Goal: Task Accomplishment & Management: Manage account settings

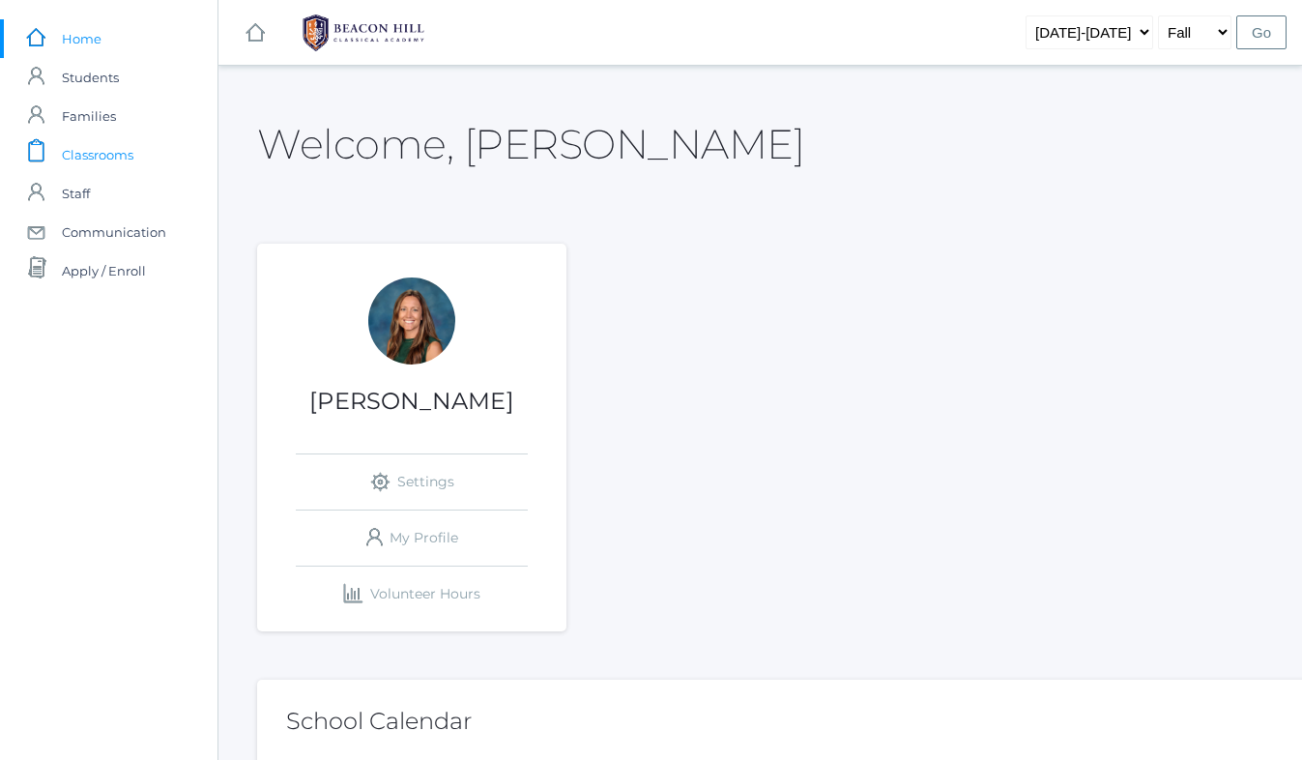
click at [124, 152] on span "Classrooms" at bounding box center [98, 154] width 72 height 39
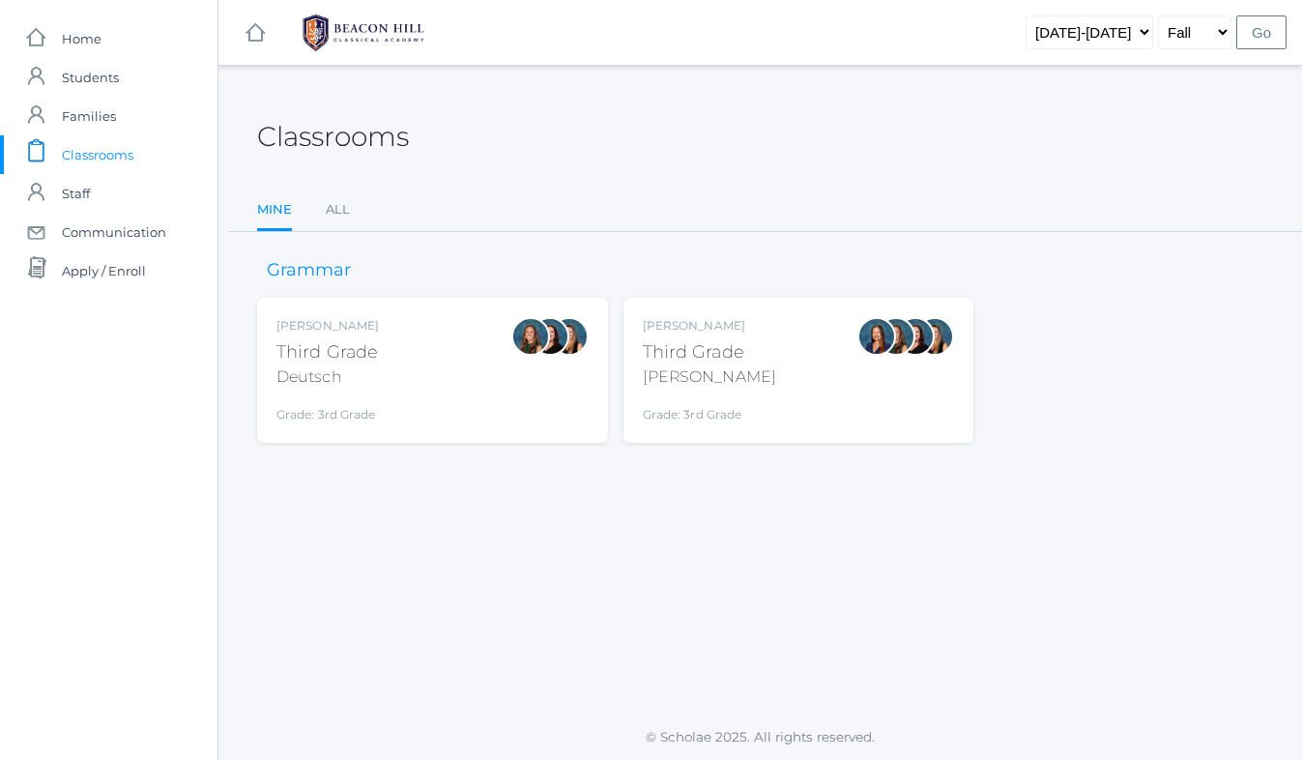
click at [489, 391] on div "Andrea Deutsch Third Grade Deutsch Grade: 3rd Grade 03LA" at bounding box center [432, 370] width 312 height 106
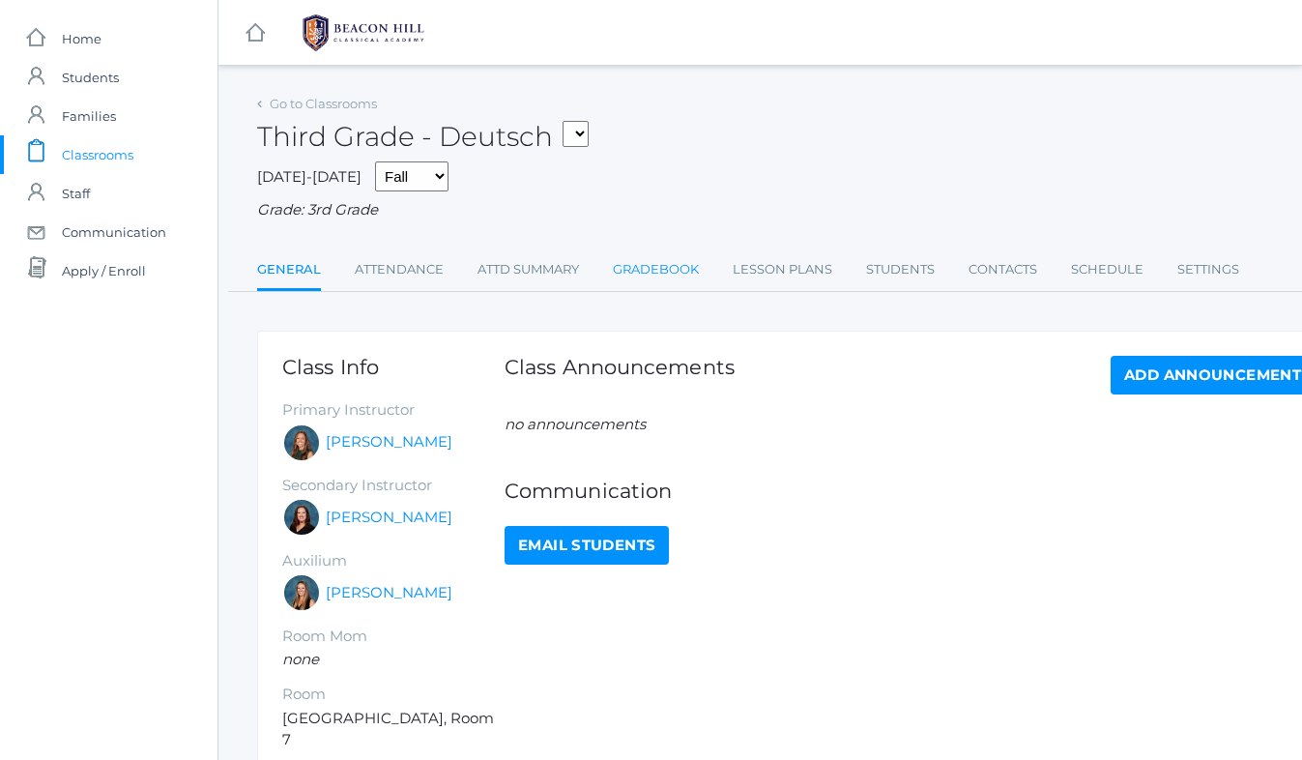
click at [652, 274] on link "Gradebook" at bounding box center [656, 269] width 86 height 39
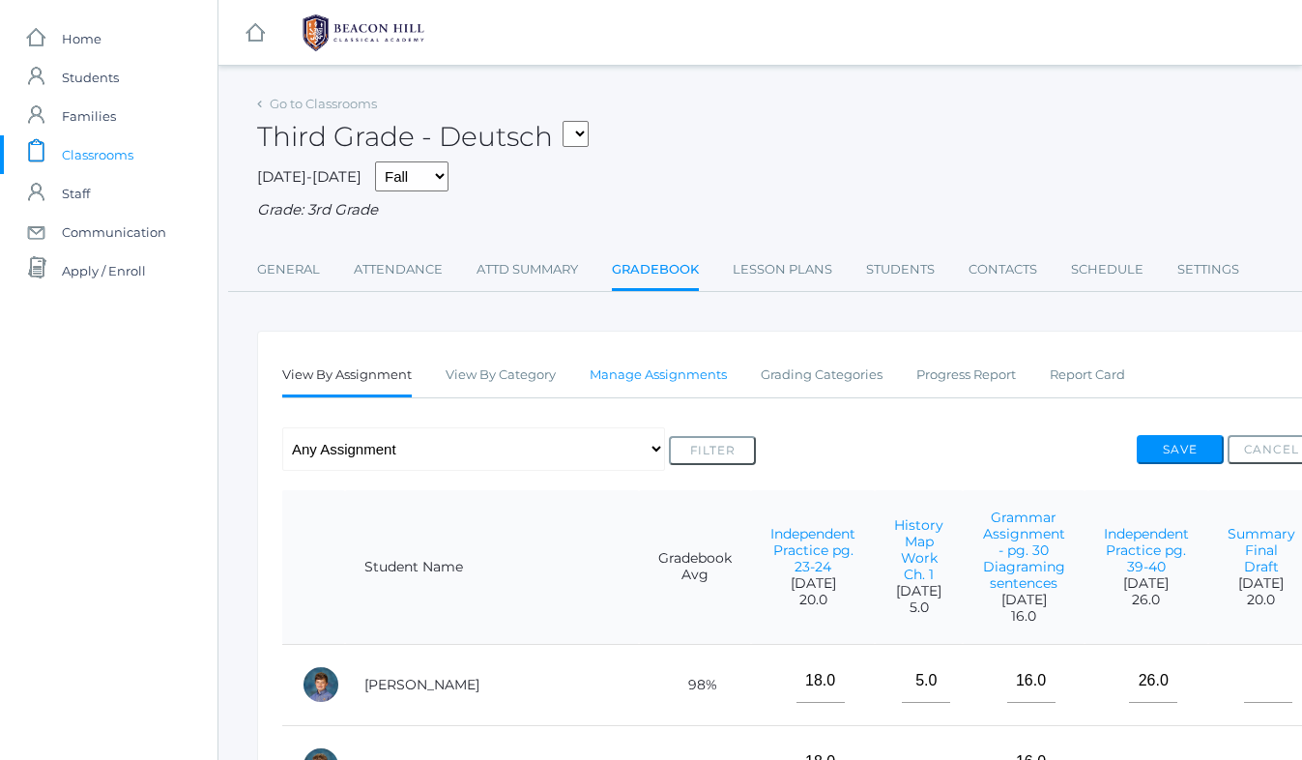
click at [621, 372] on link "Manage Assignments" at bounding box center [658, 375] width 137 height 39
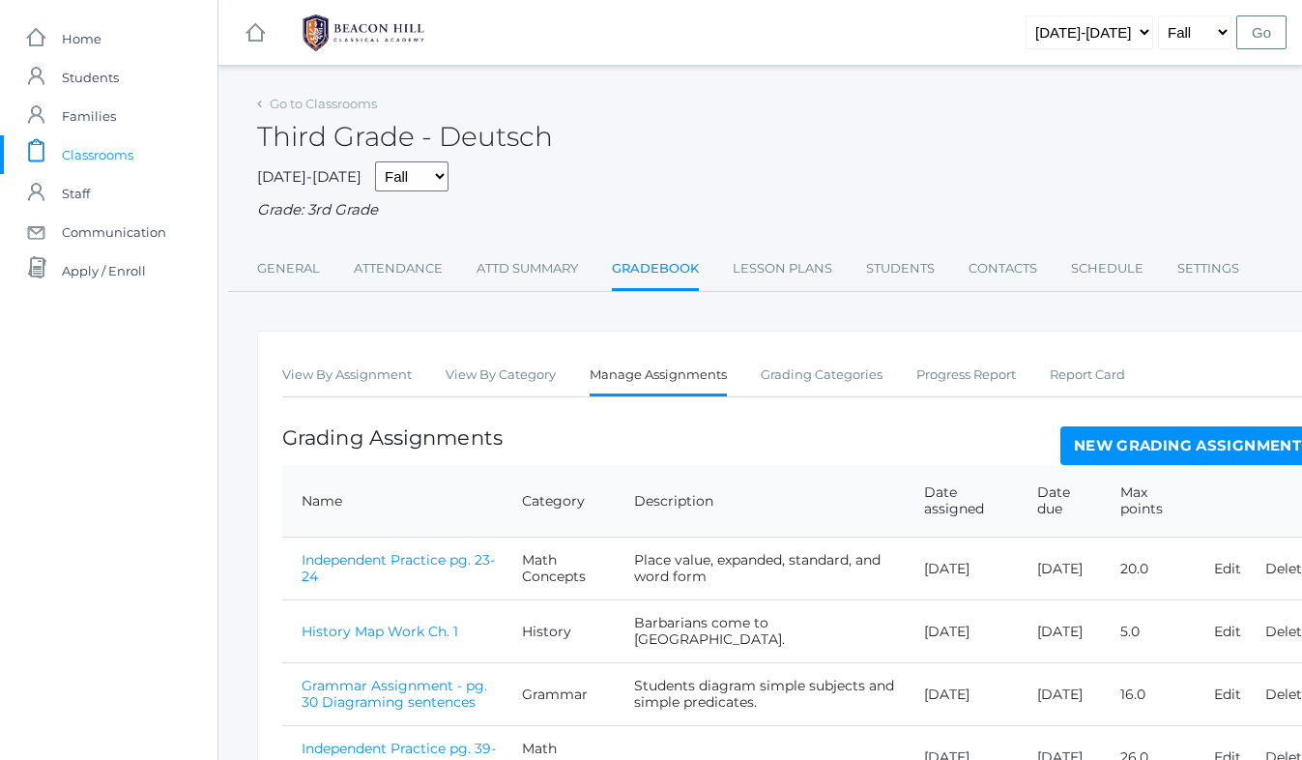
scroll to position [188, 0]
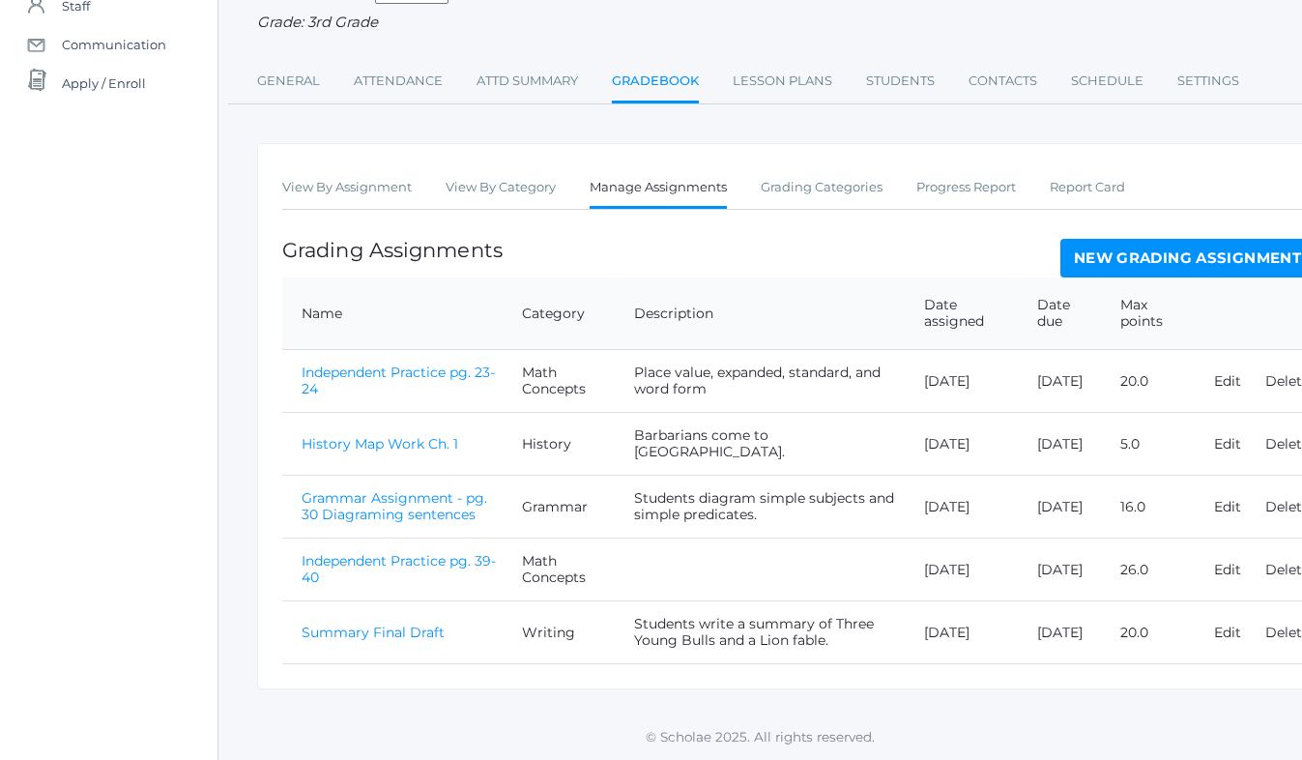
click at [392, 636] on link "Summary Final Draft" at bounding box center [373, 631] width 143 height 17
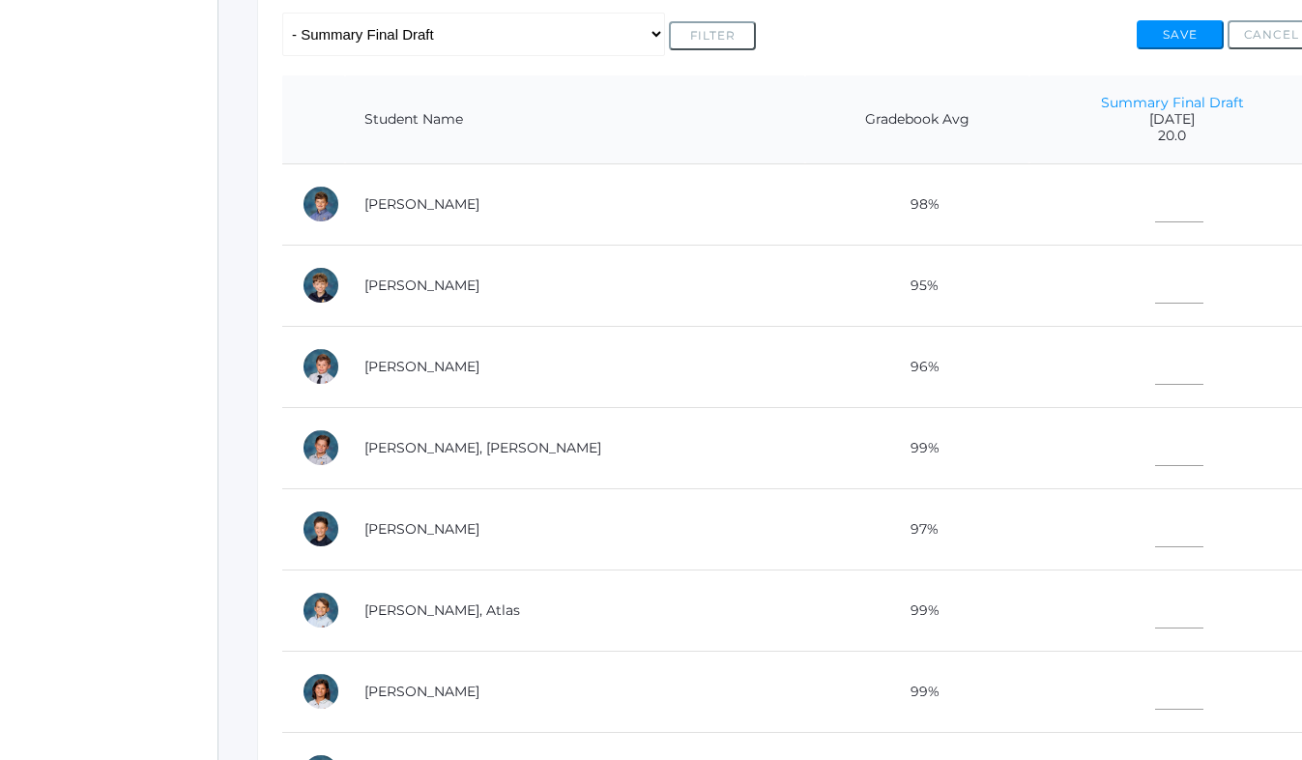
scroll to position [418, 0]
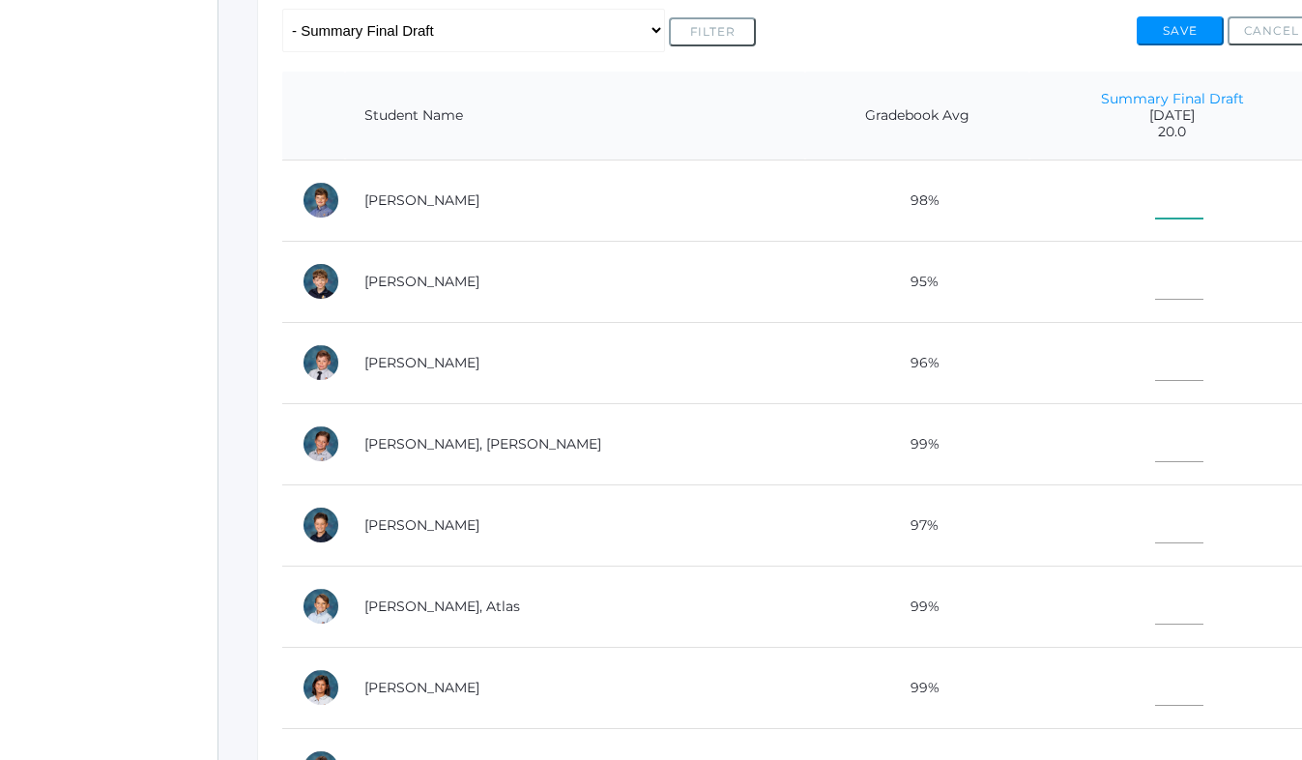
click at [1155, 207] on input"] "text" at bounding box center [1179, 196] width 48 height 43
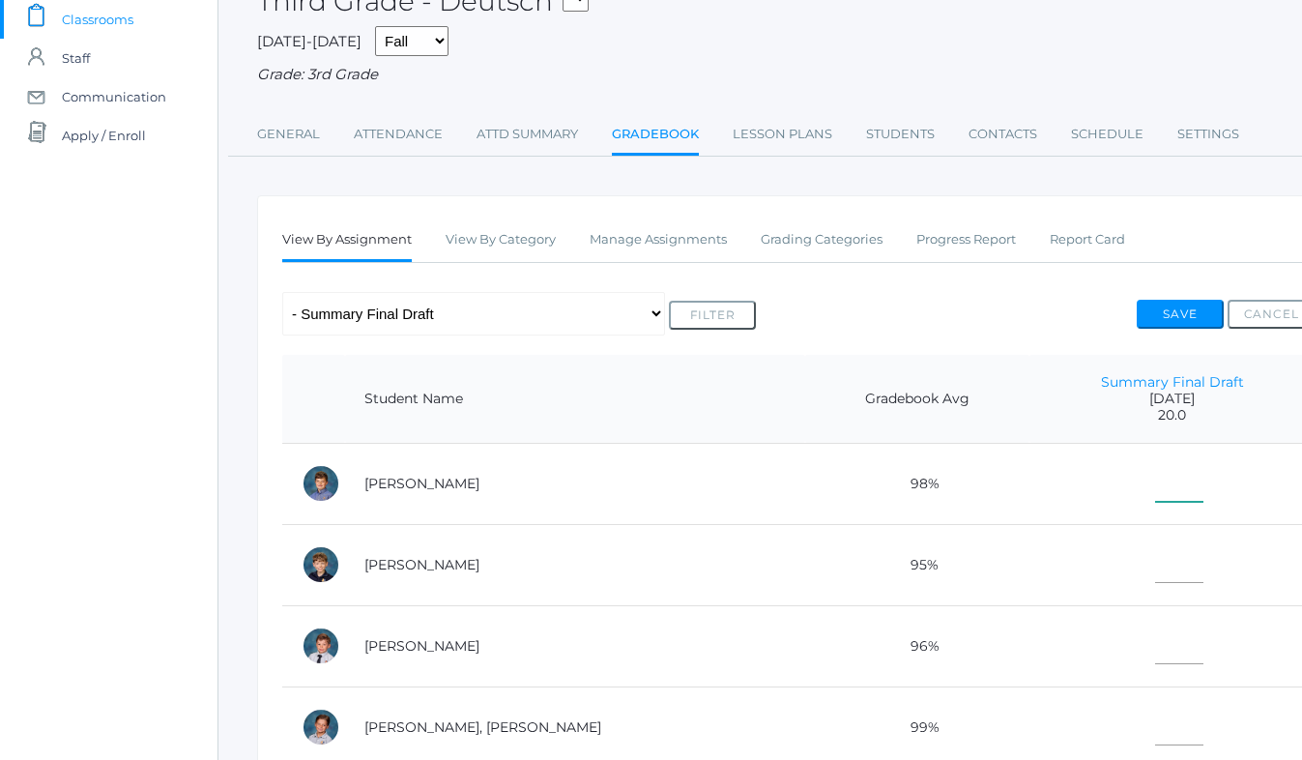
scroll to position [129, 0]
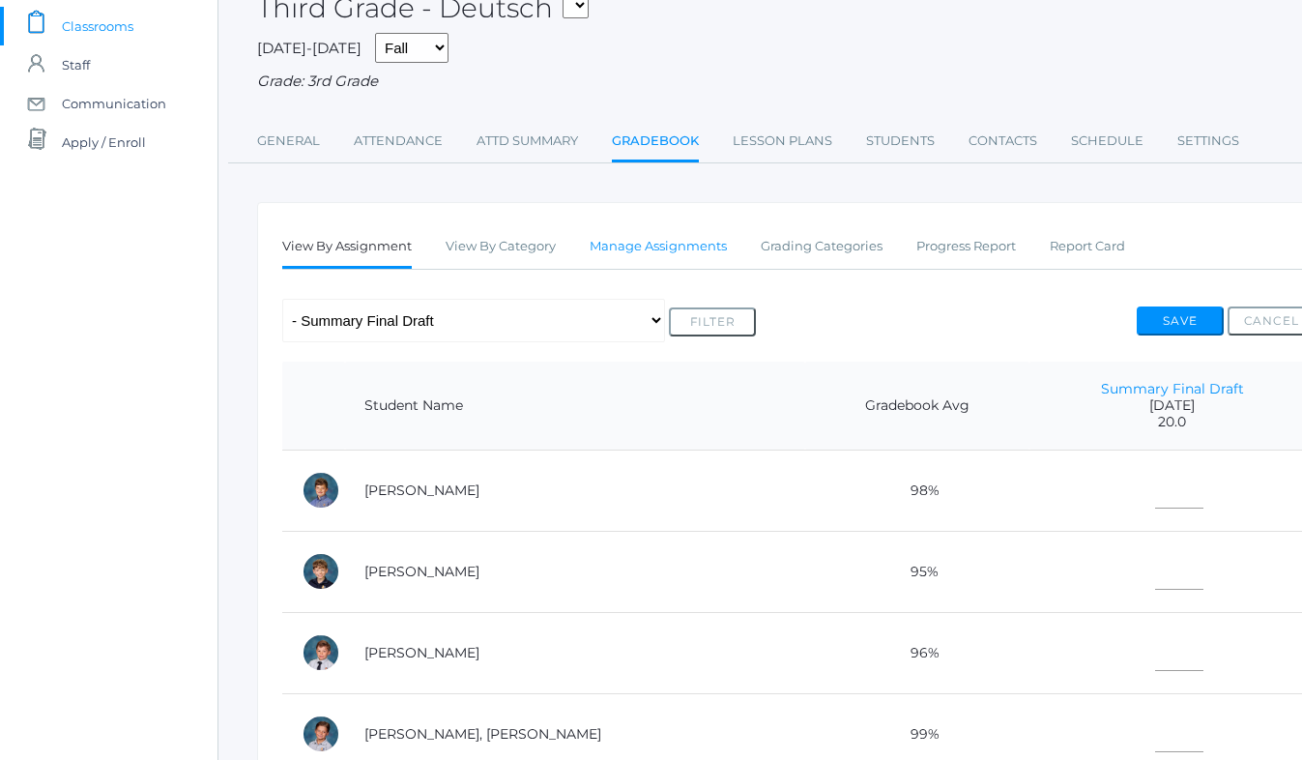
click at [628, 246] on link "Manage Assignments" at bounding box center [658, 246] width 137 height 39
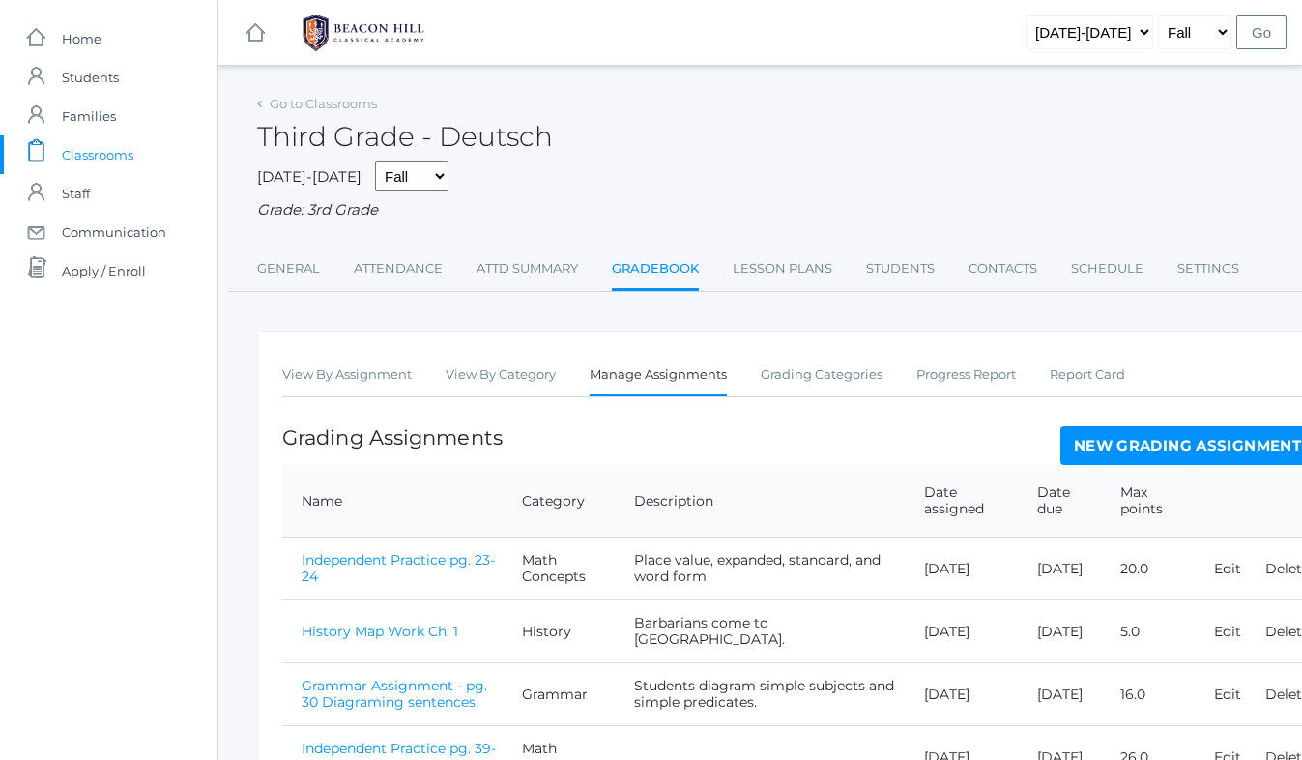
scroll to position [188, 0]
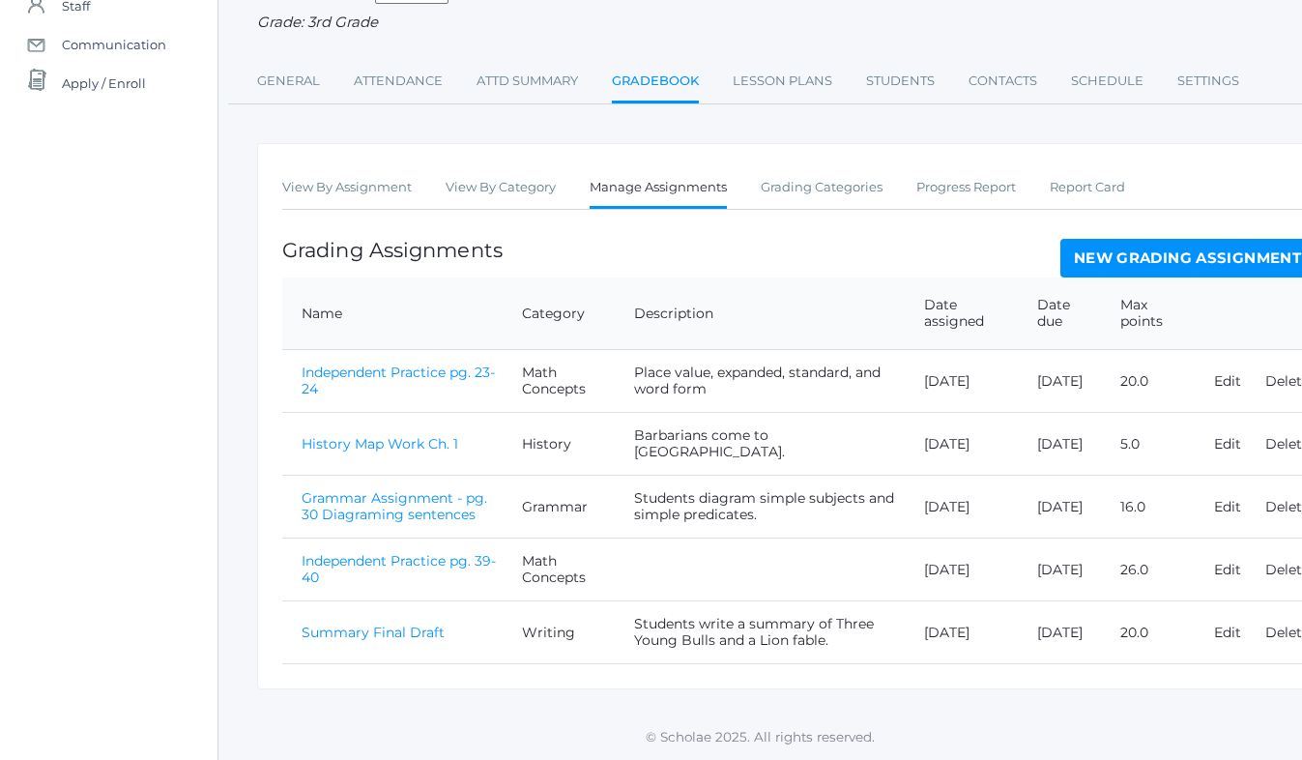
click at [1120, 259] on link "New Grading Assignment" at bounding box center [1187, 258] width 254 height 39
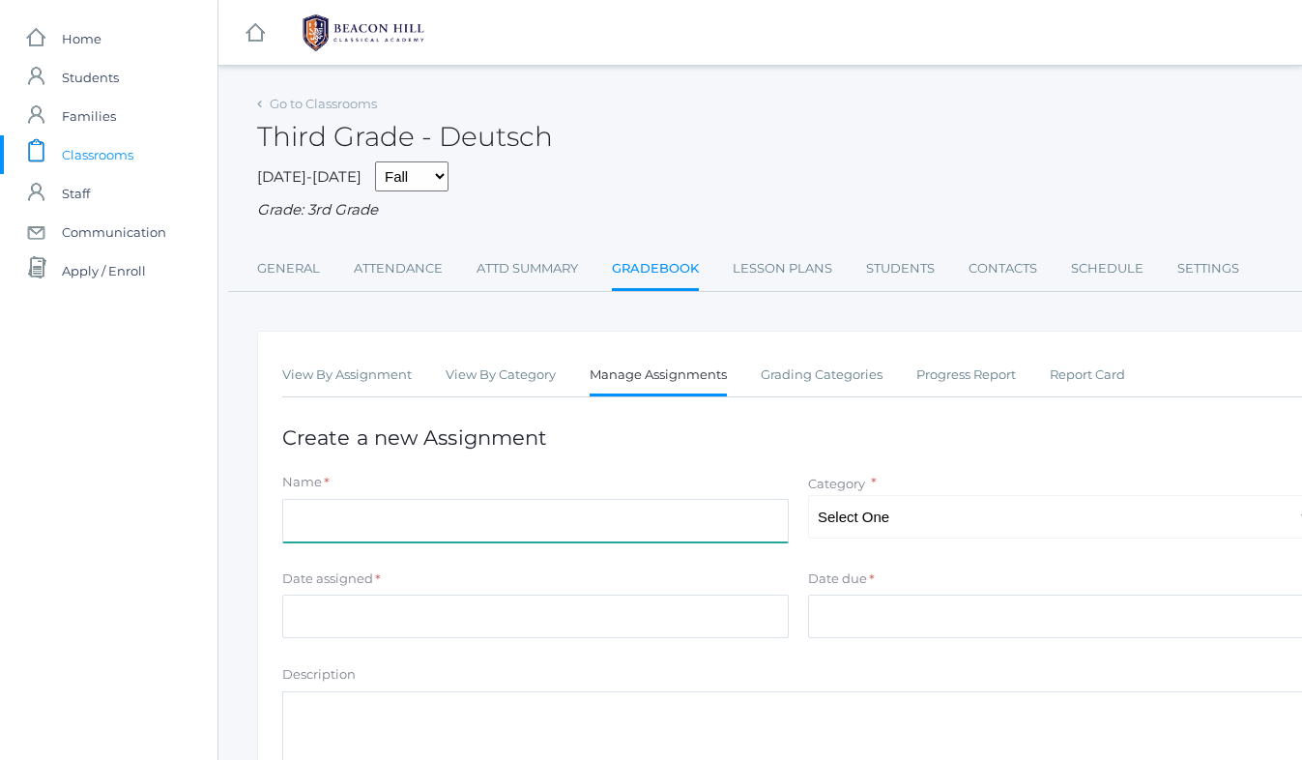
click at [331, 531] on input "Name" at bounding box center [535, 520] width 506 height 43
type input "Latin Quiz 1"
click at [860, 521] on select "Select One Math Concepts Math Multiplication Facts History Latin Literature Gra…" at bounding box center [1061, 516] width 506 height 43
select select "1135"
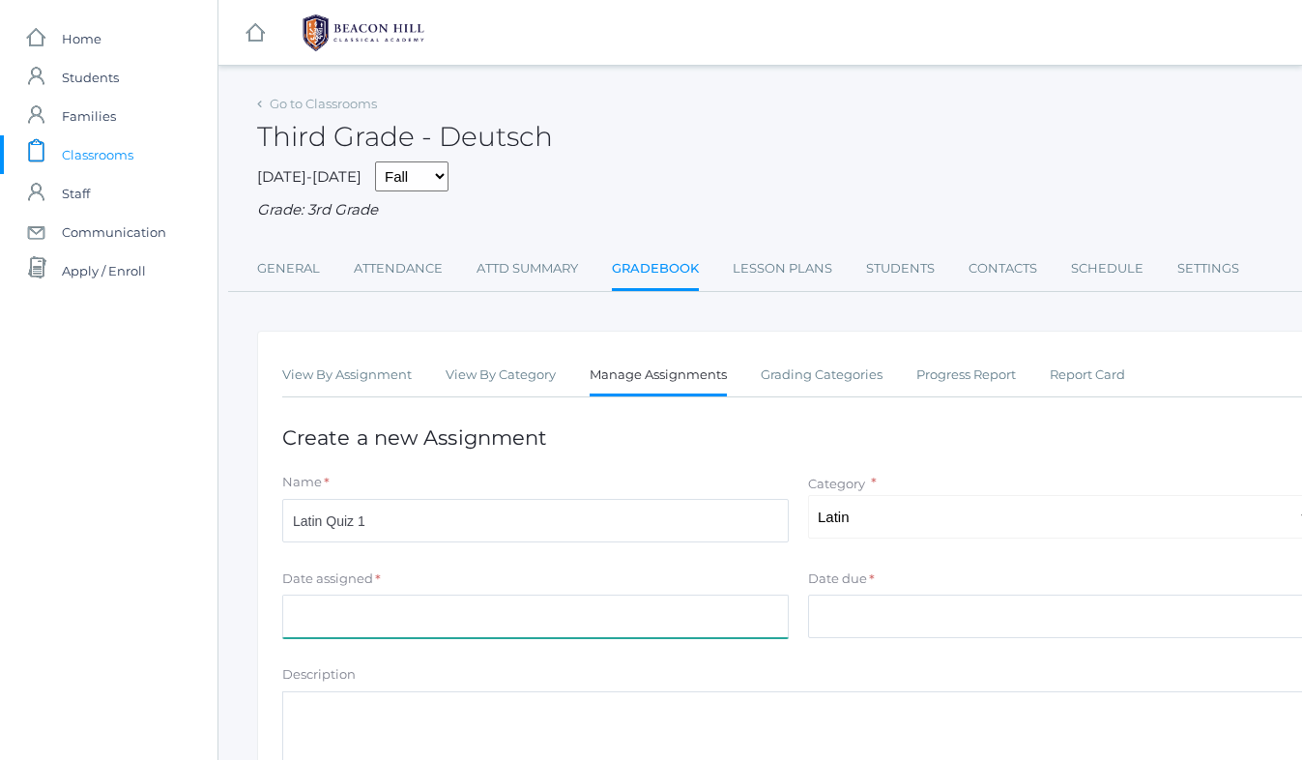
click at [404, 614] on input "Date assigned" at bounding box center [535, 615] width 506 height 43
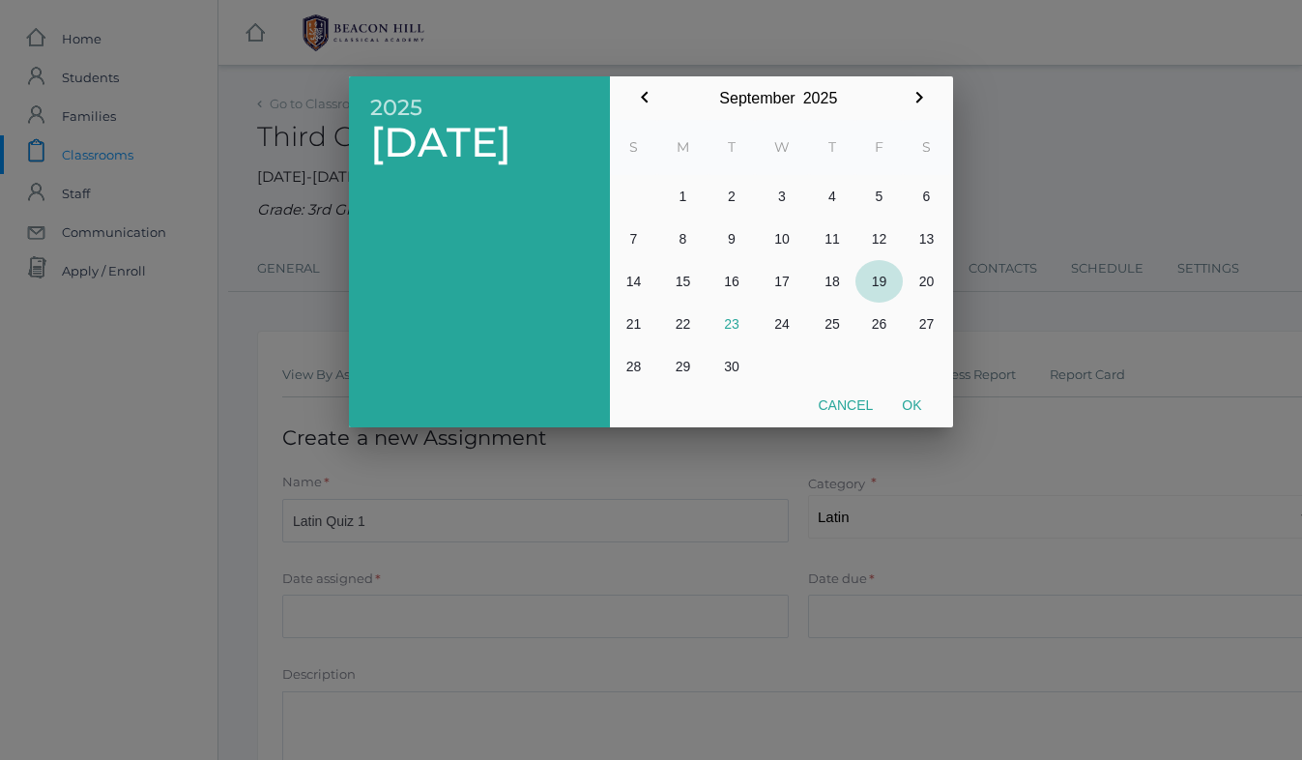
click at [880, 280] on button "19" at bounding box center [878, 281] width 47 height 43
click at [918, 402] on button "Ok" at bounding box center [911, 405] width 48 height 35
type input "[DATE]"
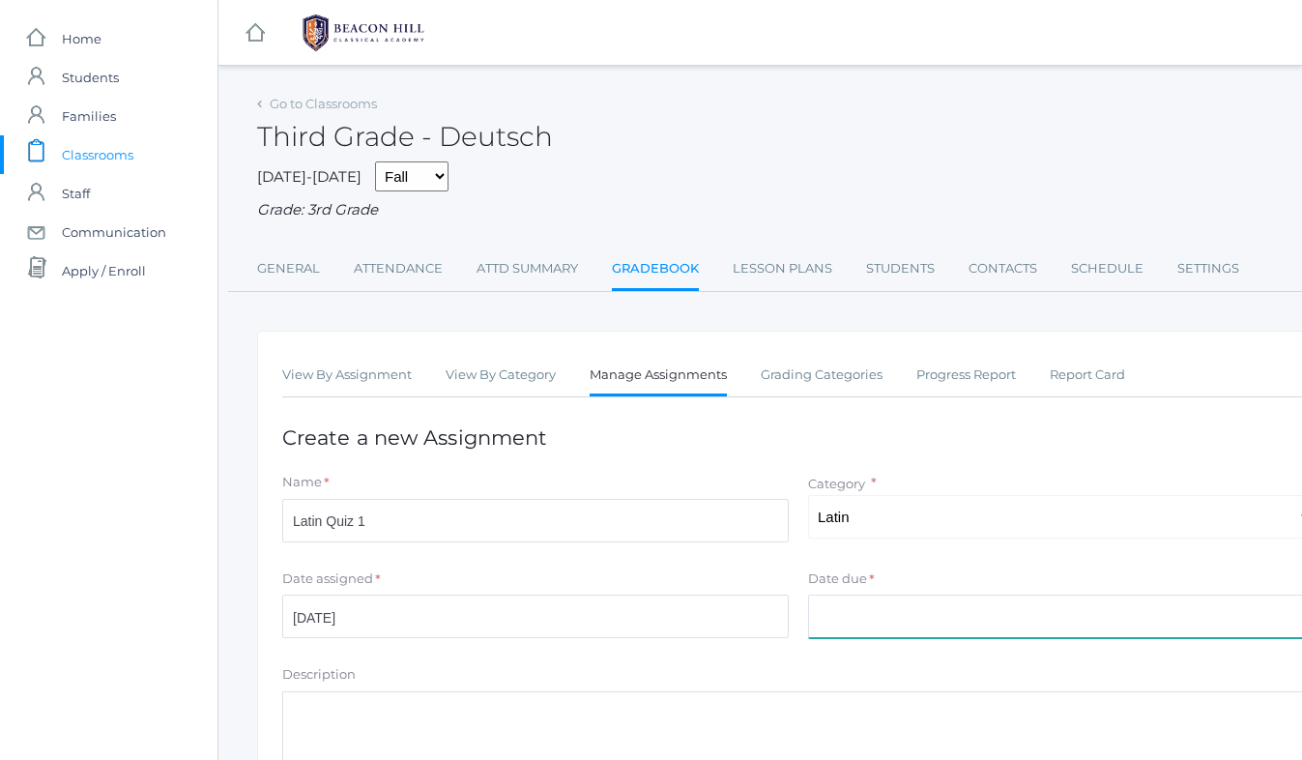
click at [848, 612] on input "Date due" at bounding box center [1061, 615] width 506 height 43
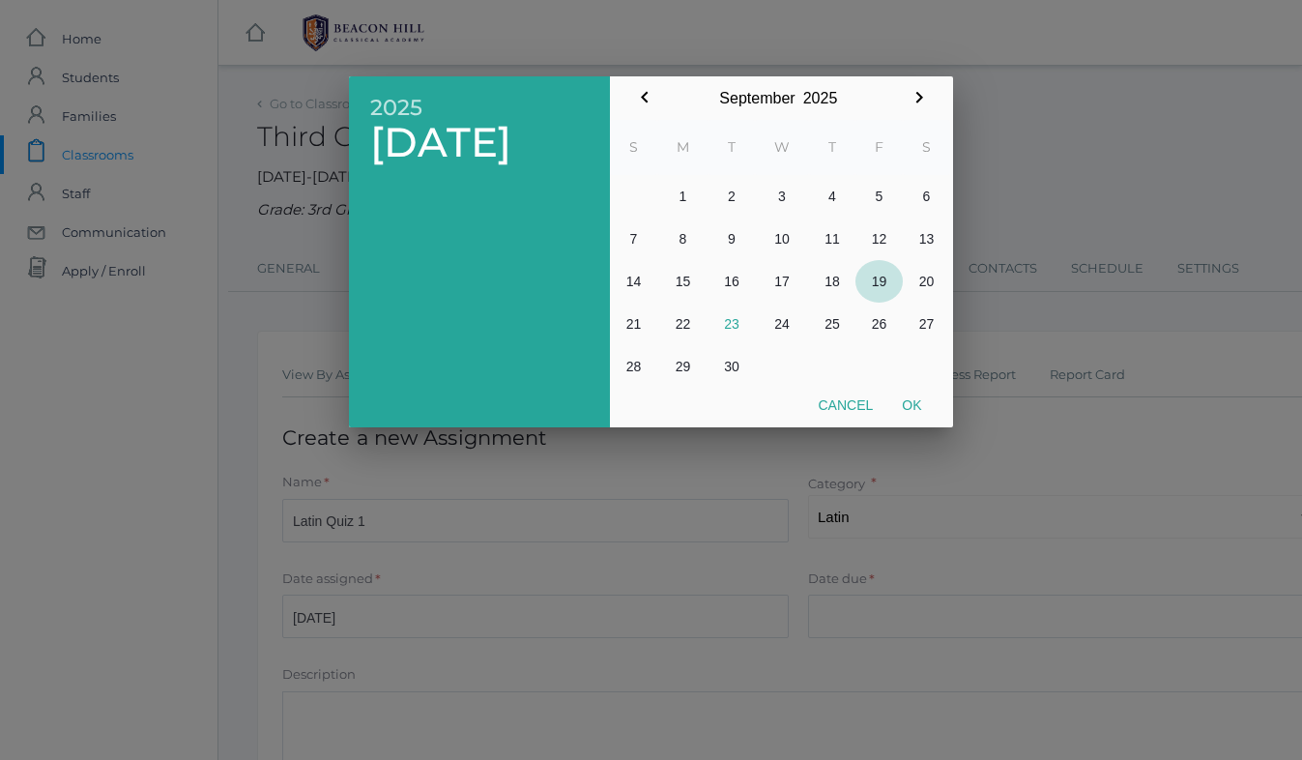
click at [882, 274] on button "19" at bounding box center [878, 281] width 47 height 43
click at [913, 406] on button "Ok" at bounding box center [911, 405] width 48 height 35
type input "[DATE]"
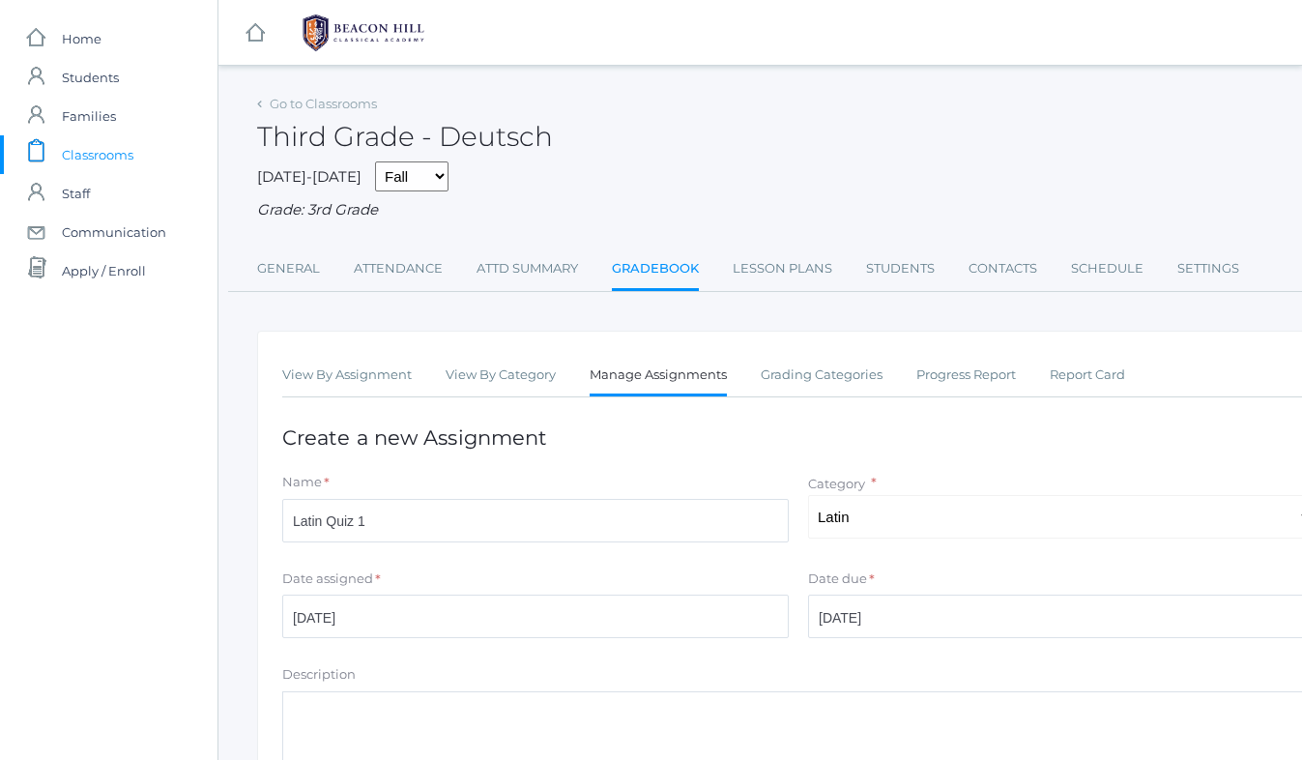
scroll to position [302, 0]
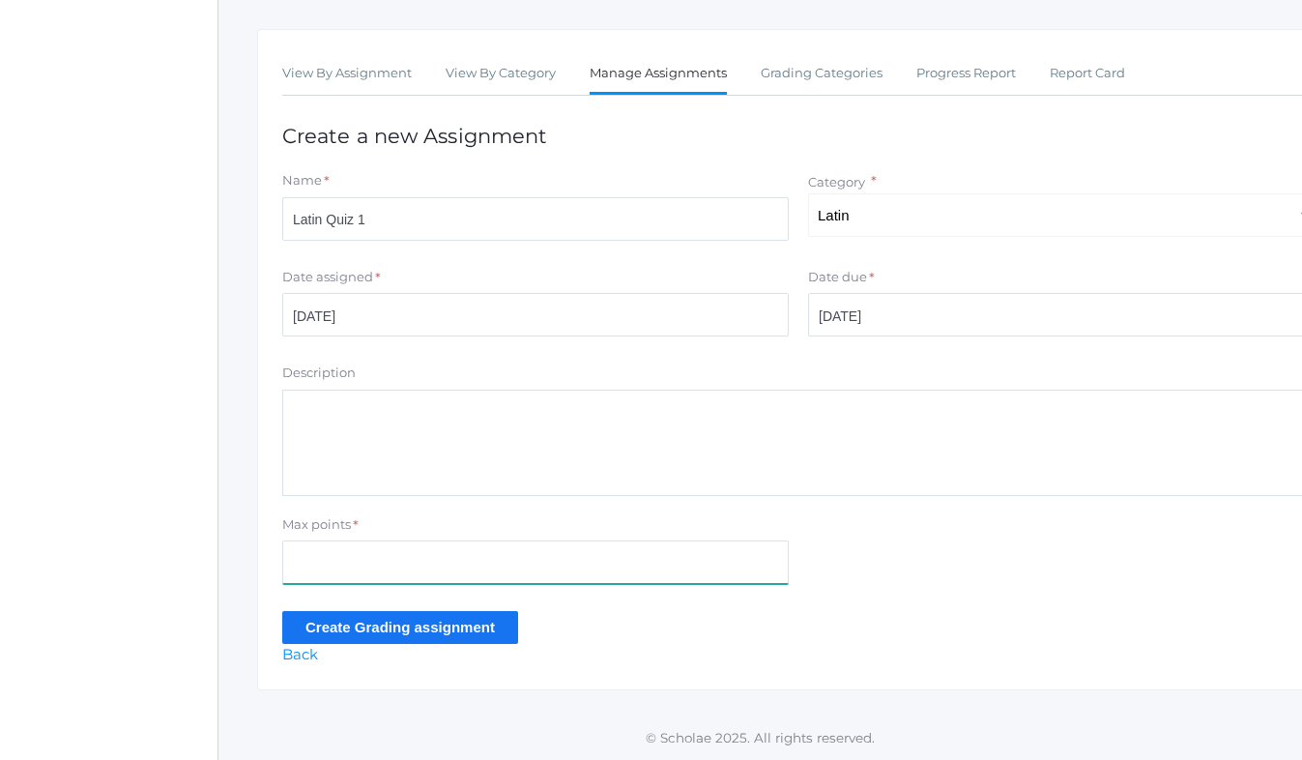
click at [468, 558] on input "Max points" at bounding box center [535, 561] width 506 height 43
type input "18"
click at [458, 420] on textarea "Description" at bounding box center [798, 442] width 1032 height 106
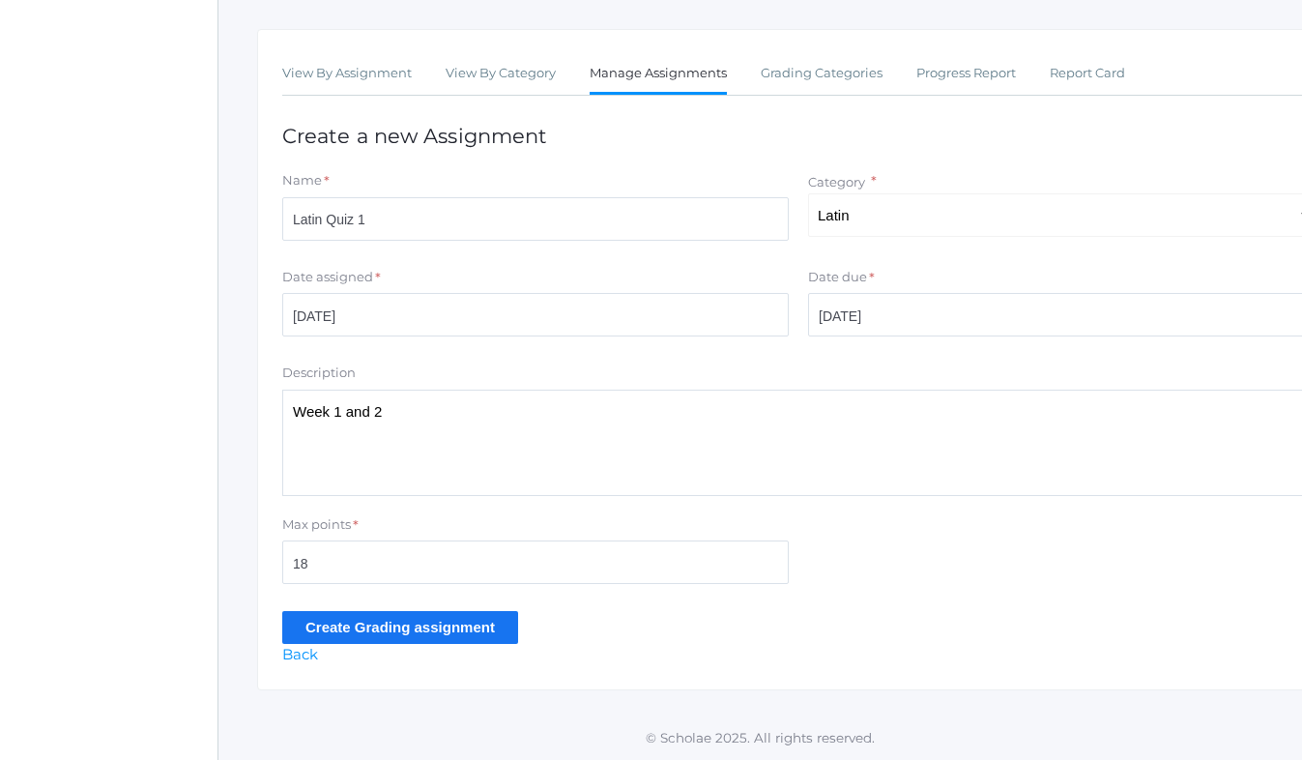
type textarea "Week 1 and 2"
click at [440, 617] on input "Create Grading assignment" at bounding box center [400, 627] width 236 height 32
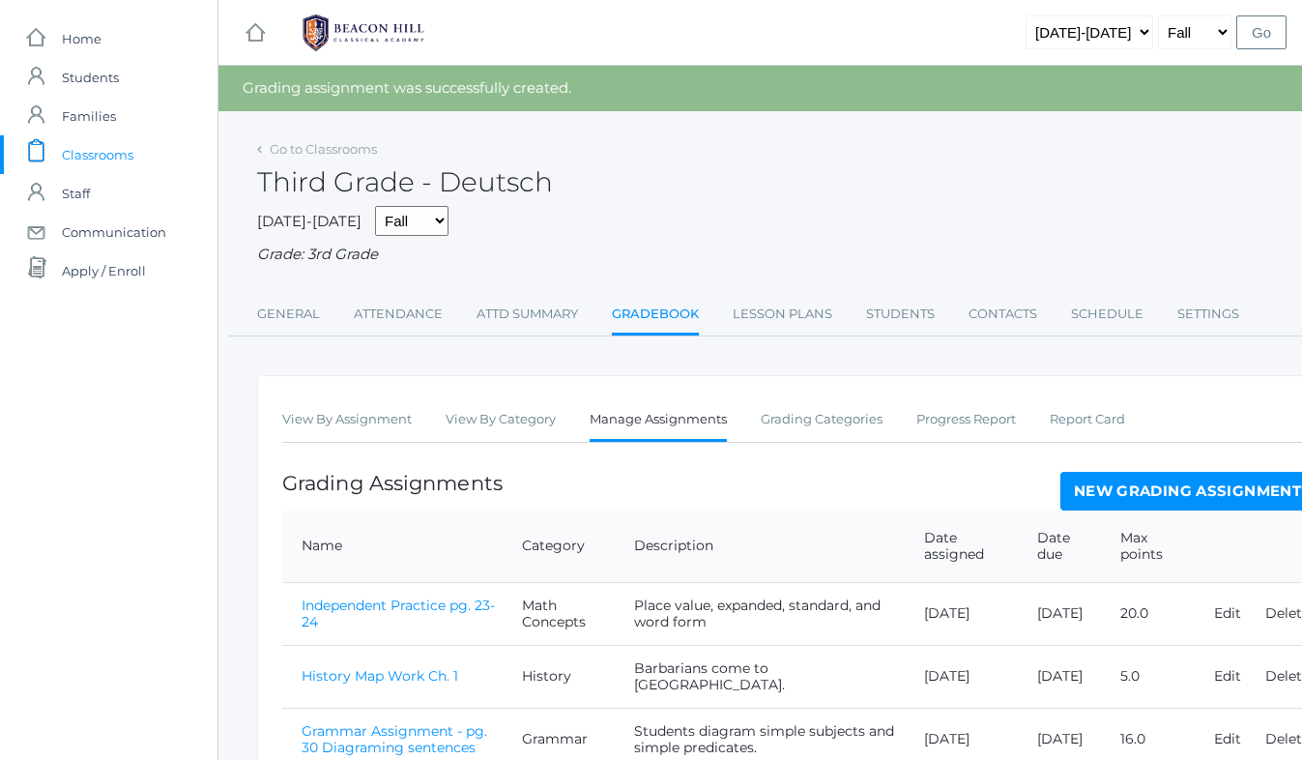
scroll to position [296, 0]
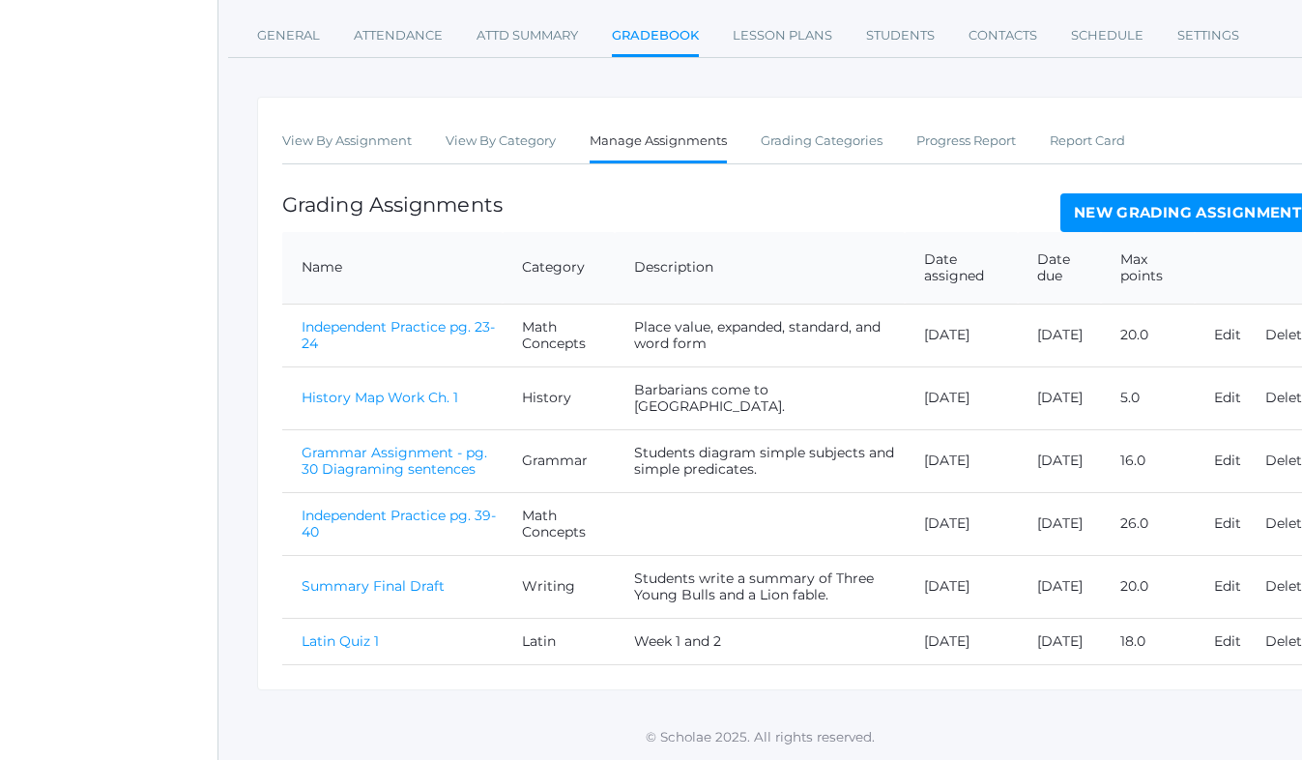
click at [346, 633] on link "Latin Quiz 1" at bounding box center [340, 640] width 77 height 17
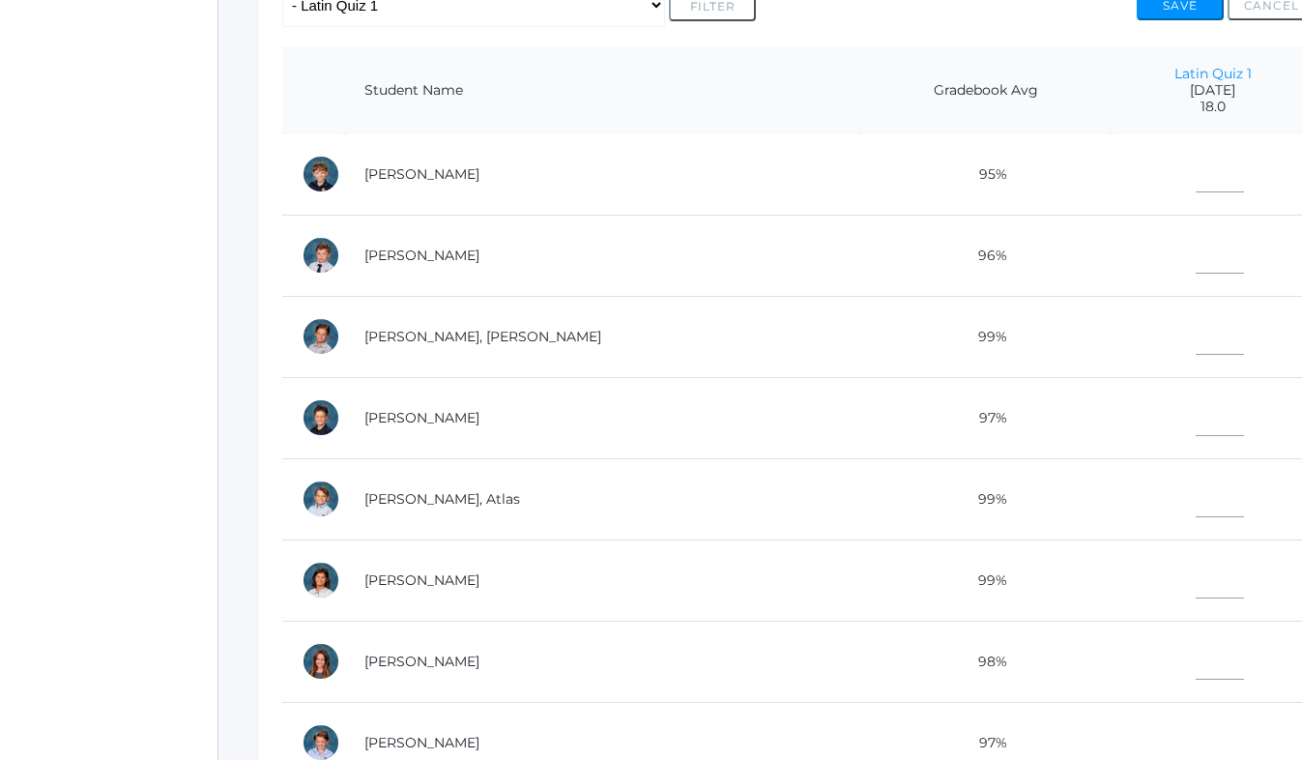
scroll to position [55, 0]
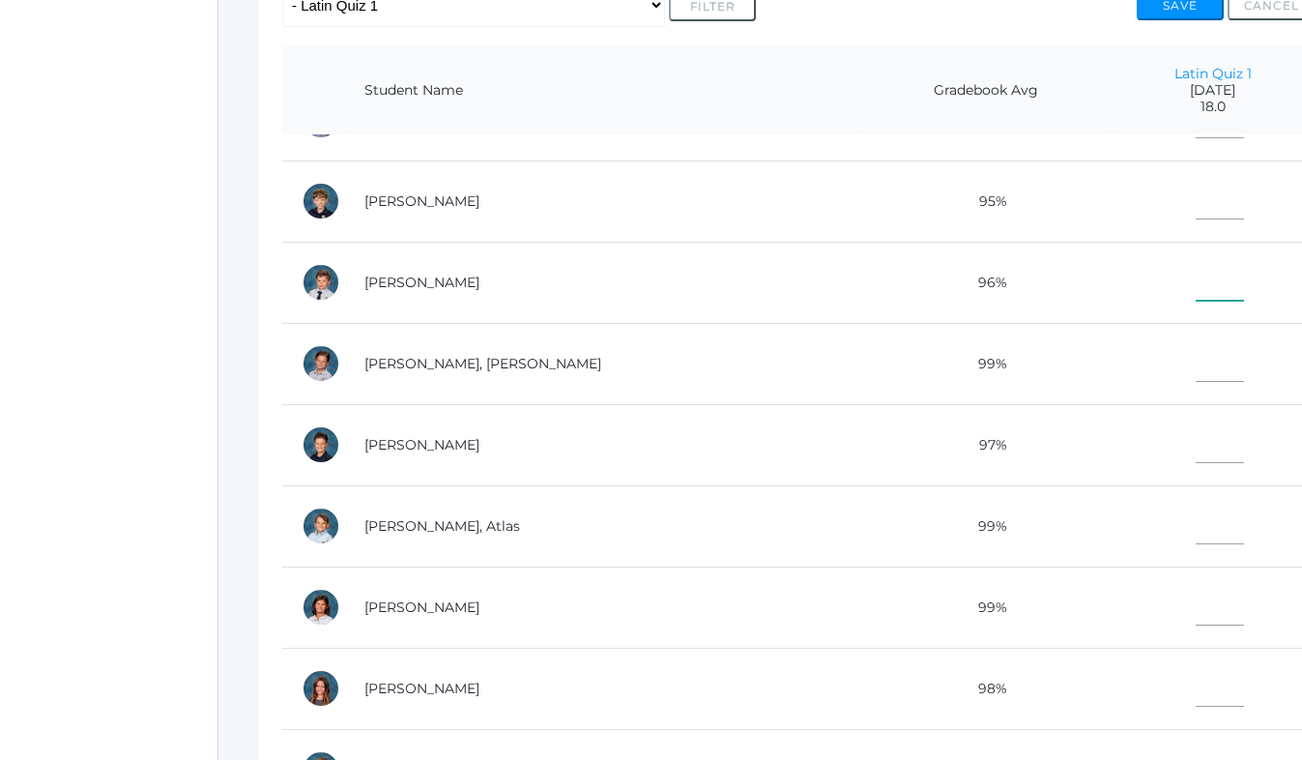
click at [1195, 282] on input"] "text" at bounding box center [1219, 278] width 48 height 43
type input"] "18"
click at [1195, 370] on input"] "text" at bounding box center [1219, 359] width 48 height 43
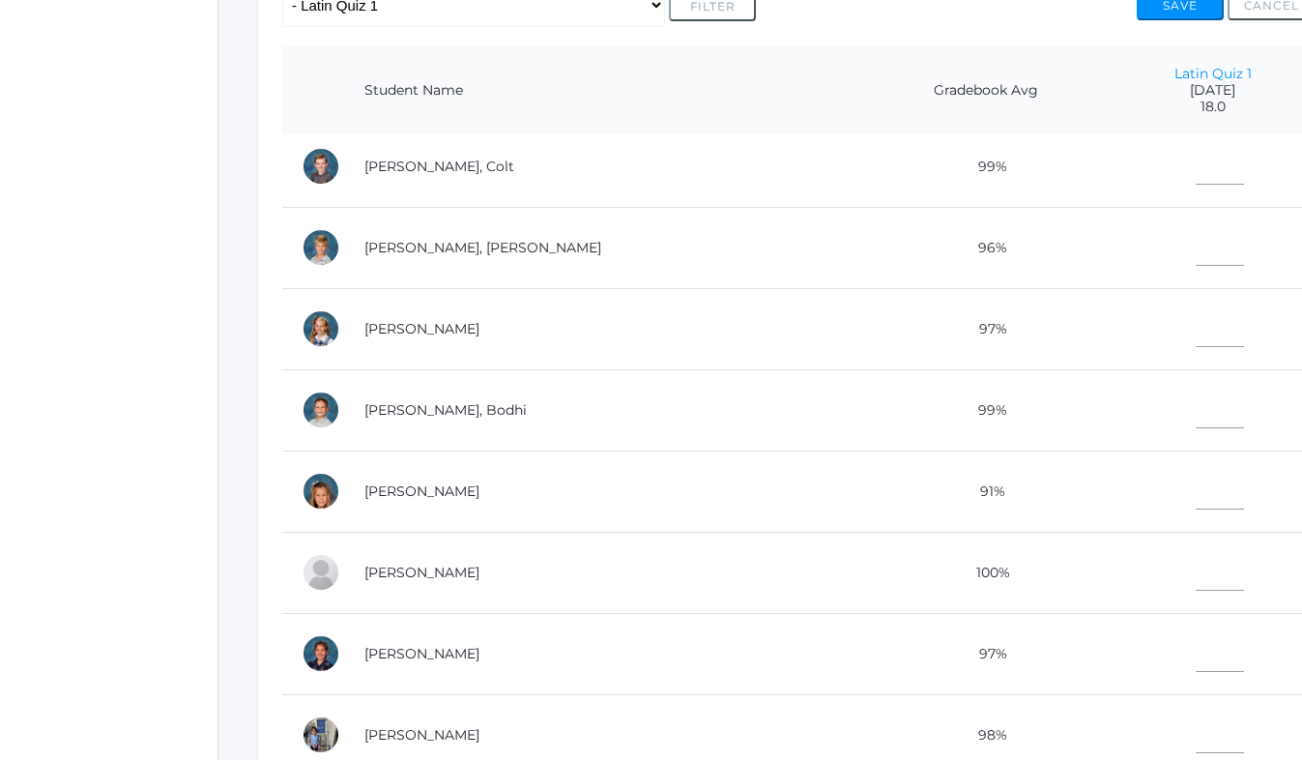
scroll to position [826, 0]
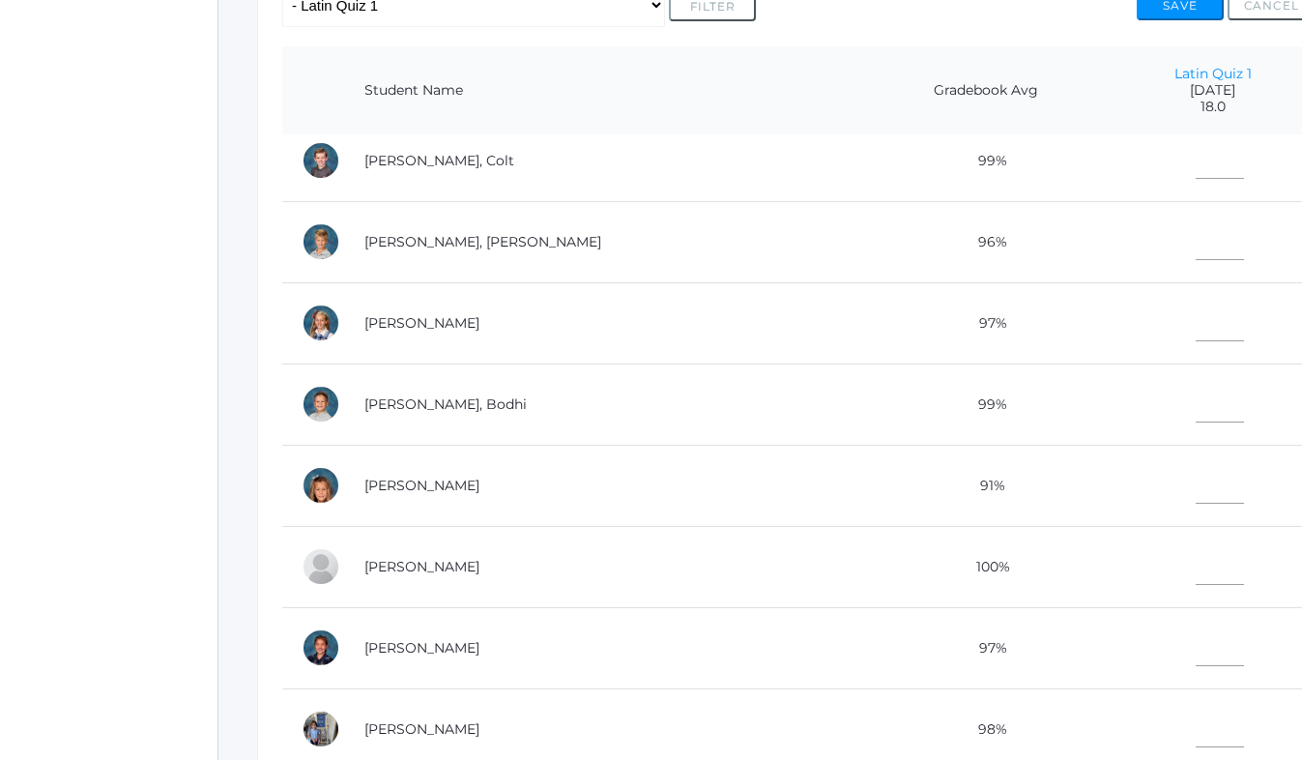
type input"] "15"
click at [1195, 483] on input"] "text" at bounding box center [1219, 481] width 48 height 43
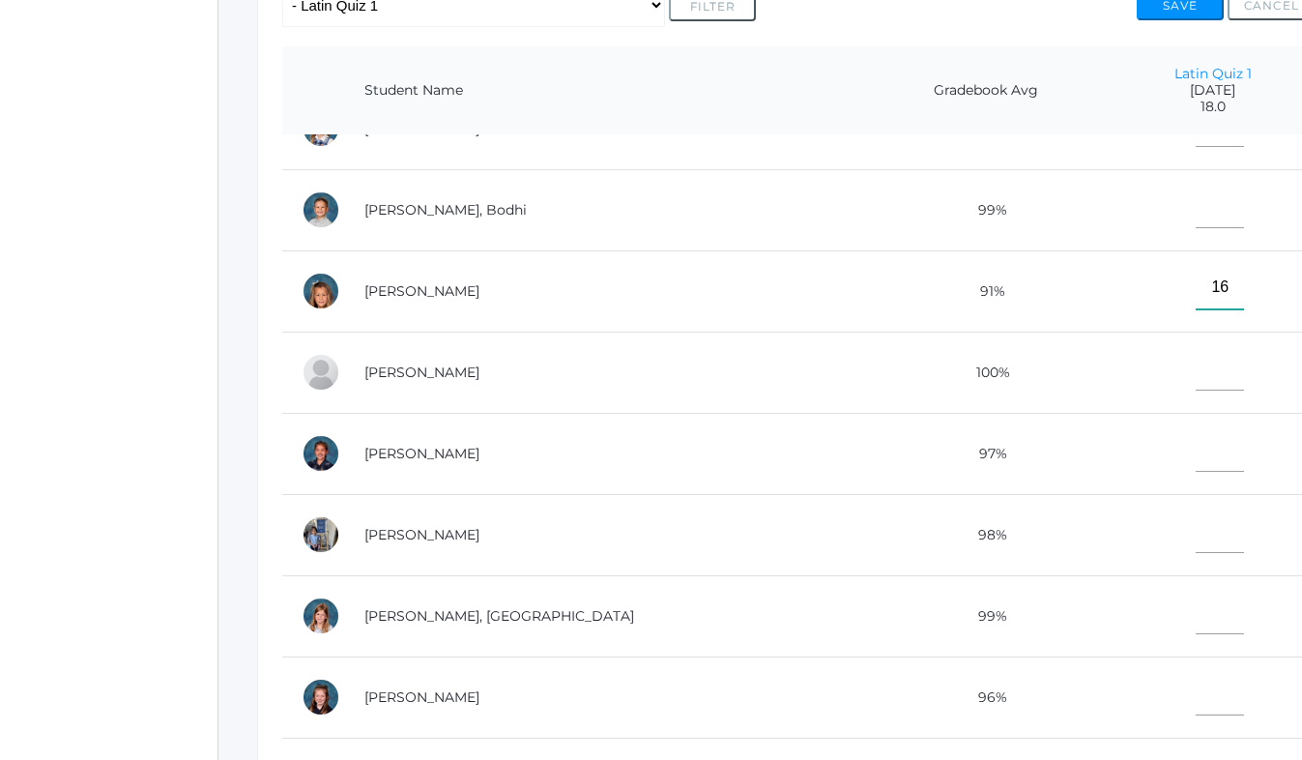
scroll to position [655, 0]
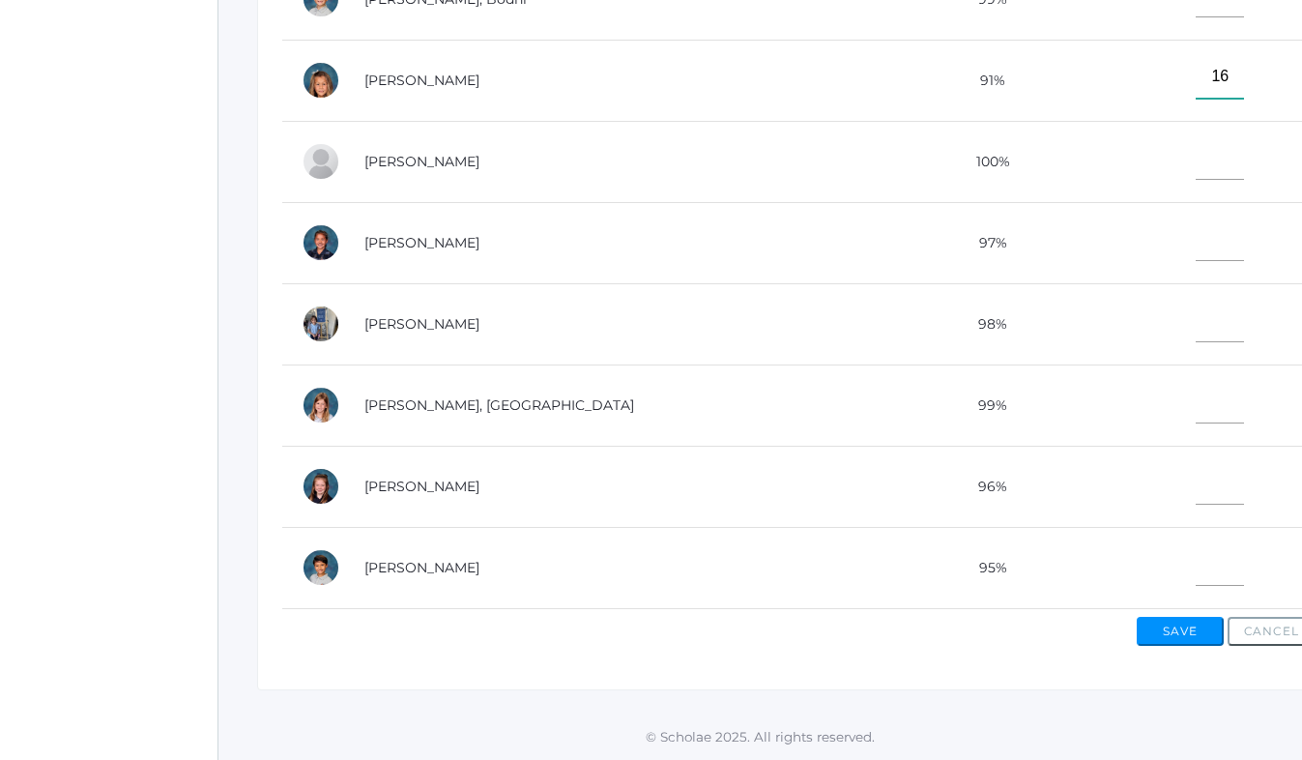
type input"] "16"
click at [1195, 576] on input"] "text" at bounding box center [1219, 563] width 48 height 43
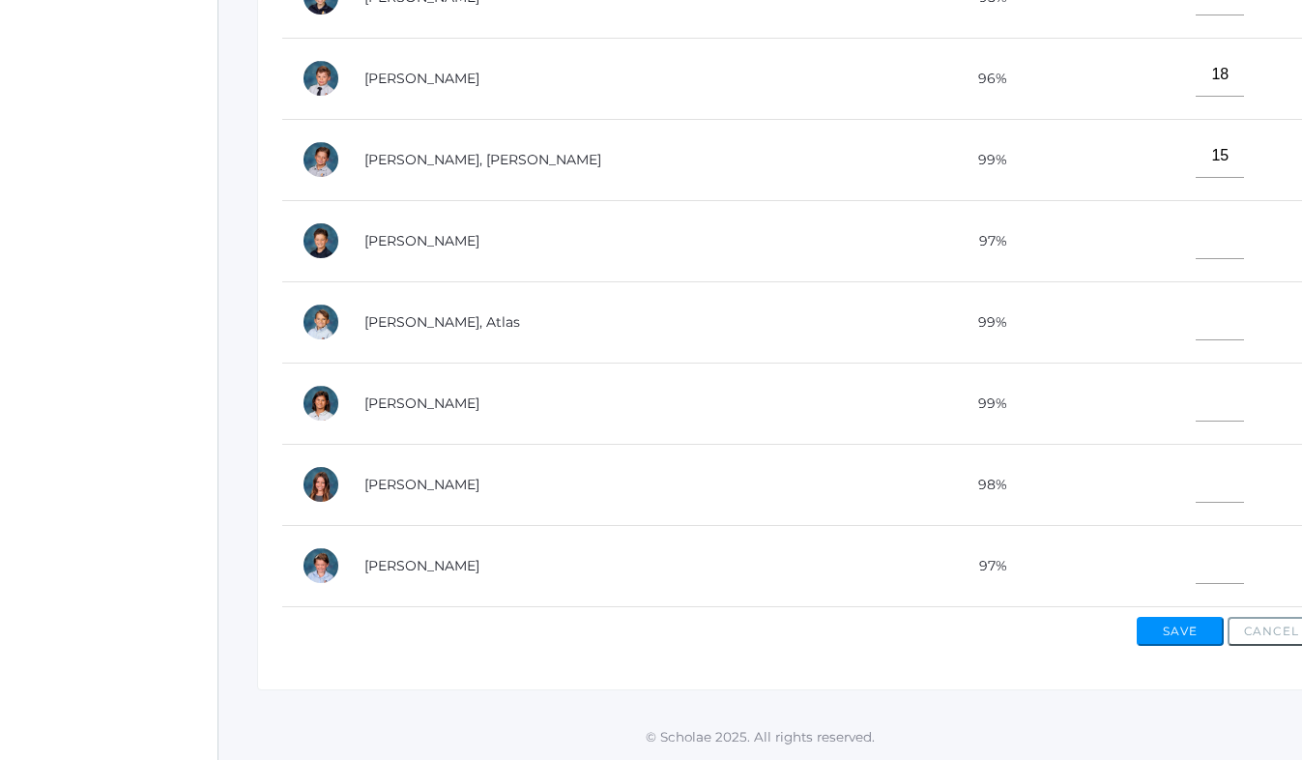
scroll to position [0, 0]
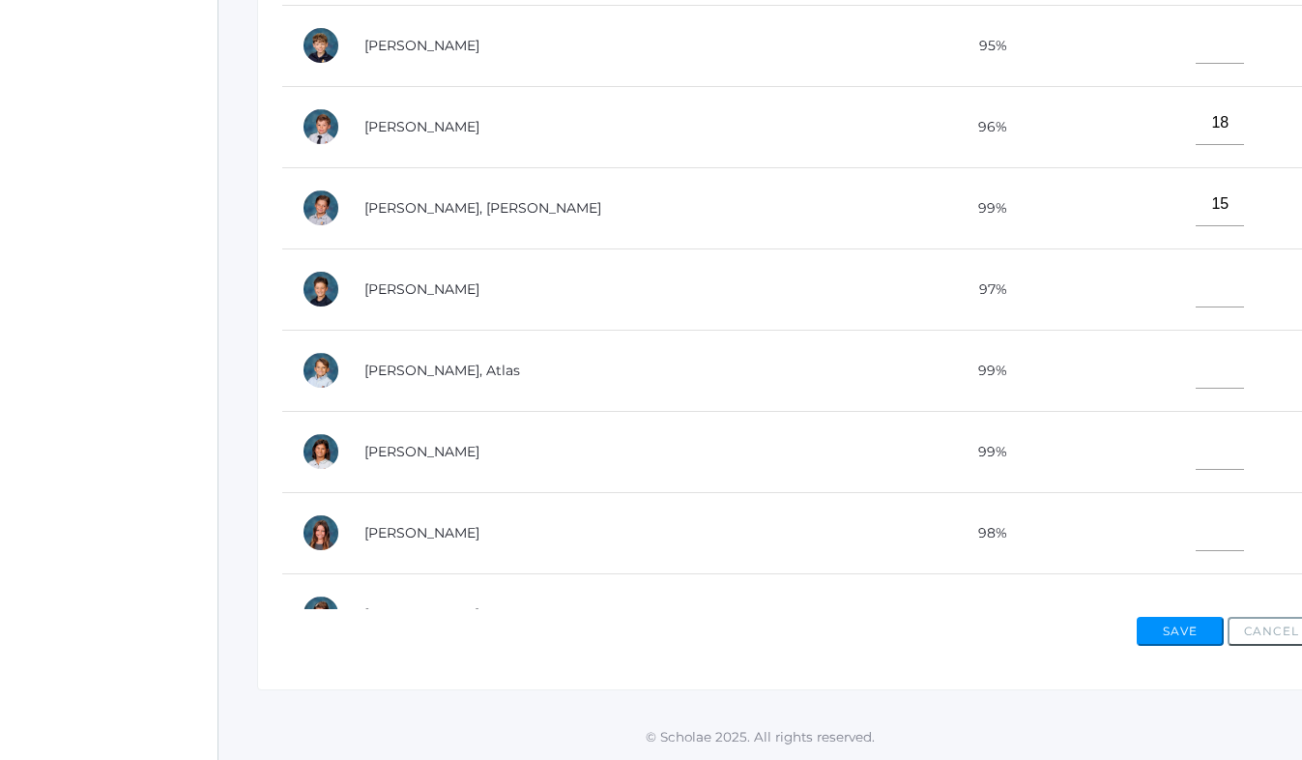
type input"] "18"
click at [1195, 296] on input"] "text" at bounding box center [1219, 285] width 48 height 43
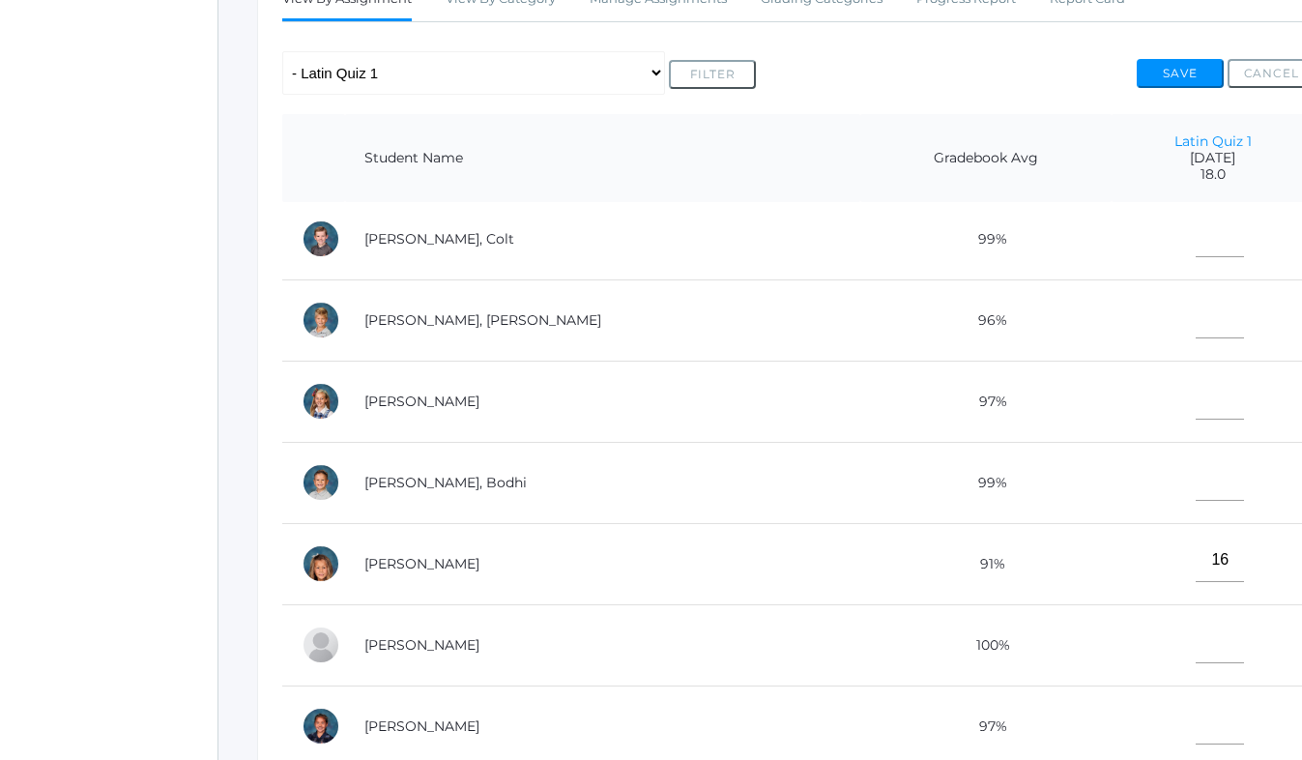
scroll to position [818, 0]
type input"] "16"
click at [1195, 481] on input"] "text" at bounding box center [1219, 476] width 48 height 43
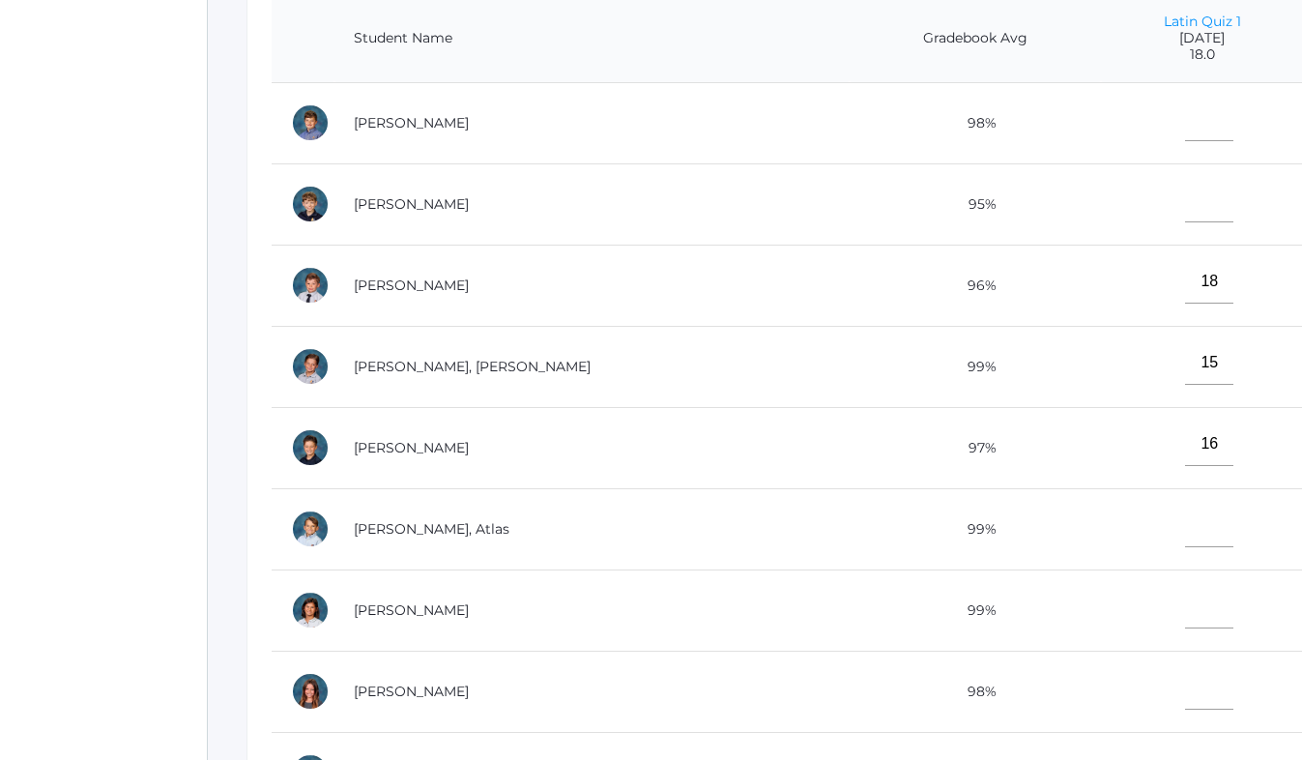
scroll to position [51, 0]
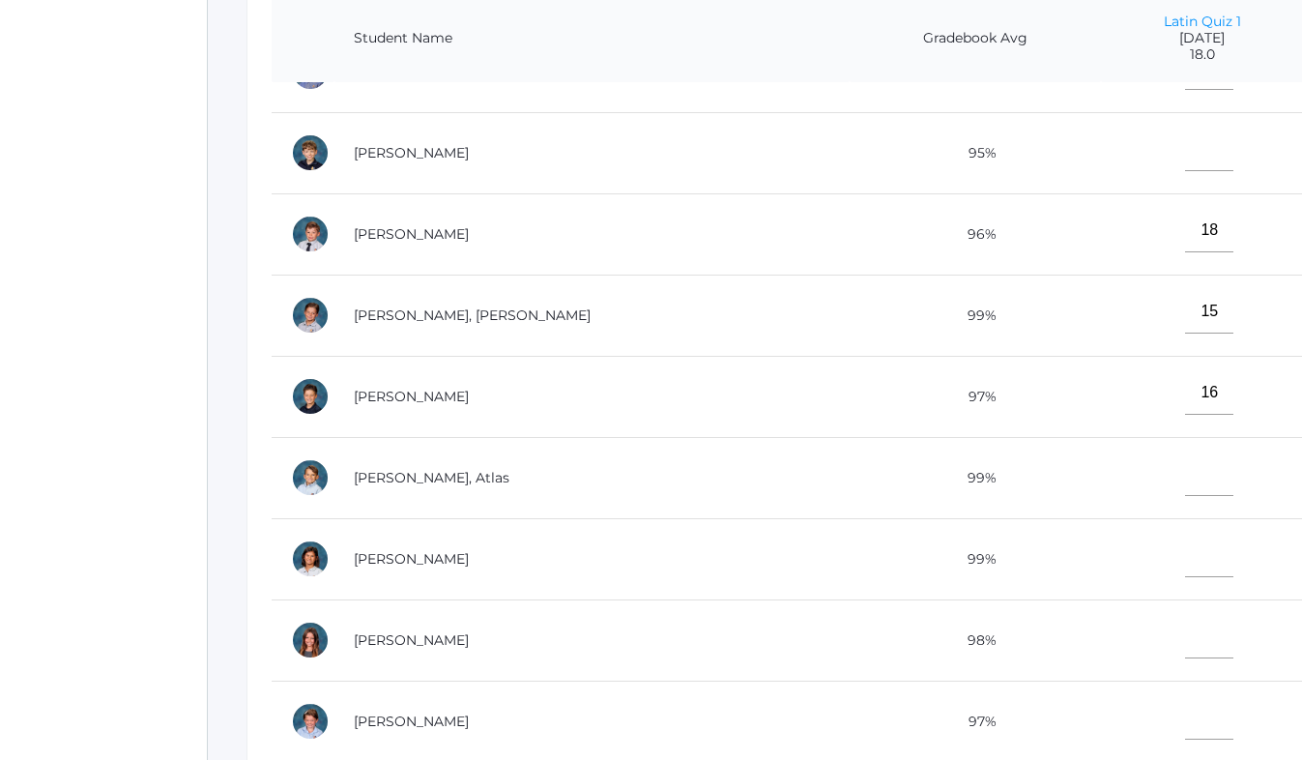
type input"] "18"
click at [1185, 554] on input"] "text" at bounding box center [1209, 554] width 48 height 43
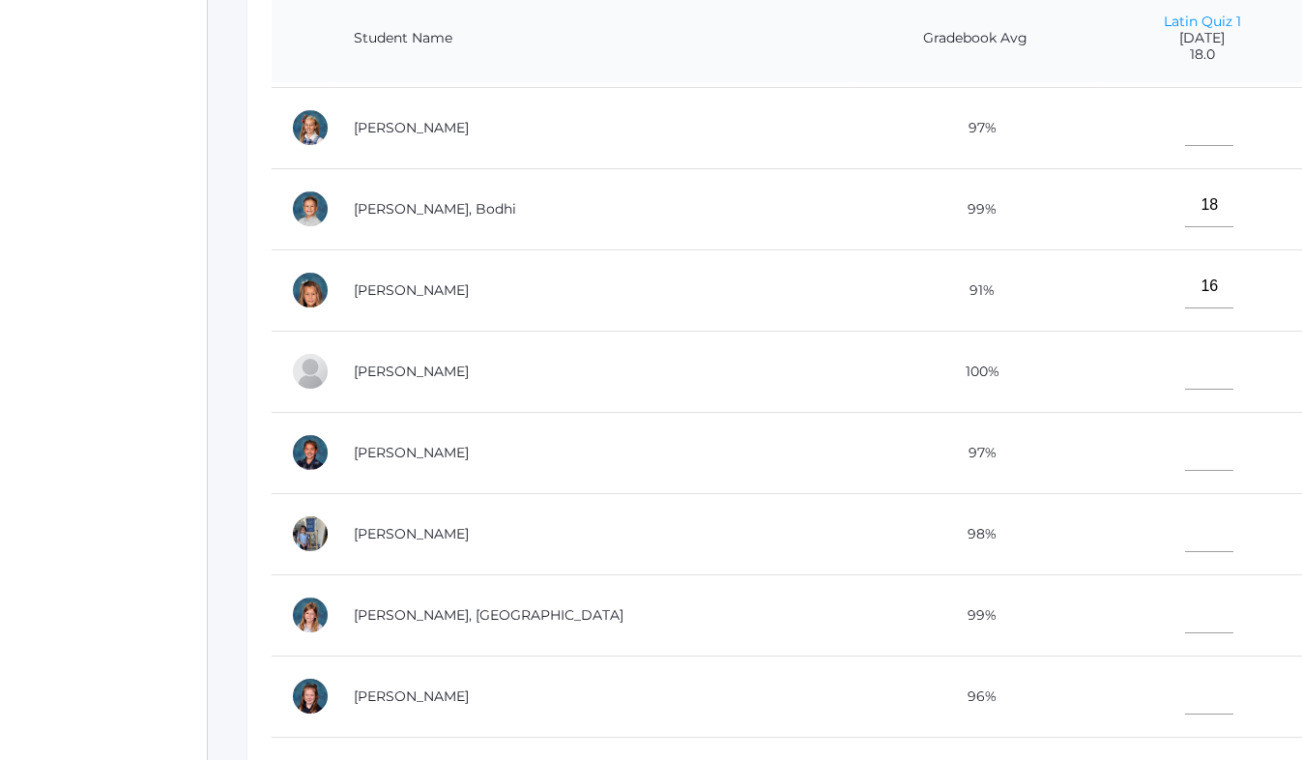
scroll to position [1021, 0]
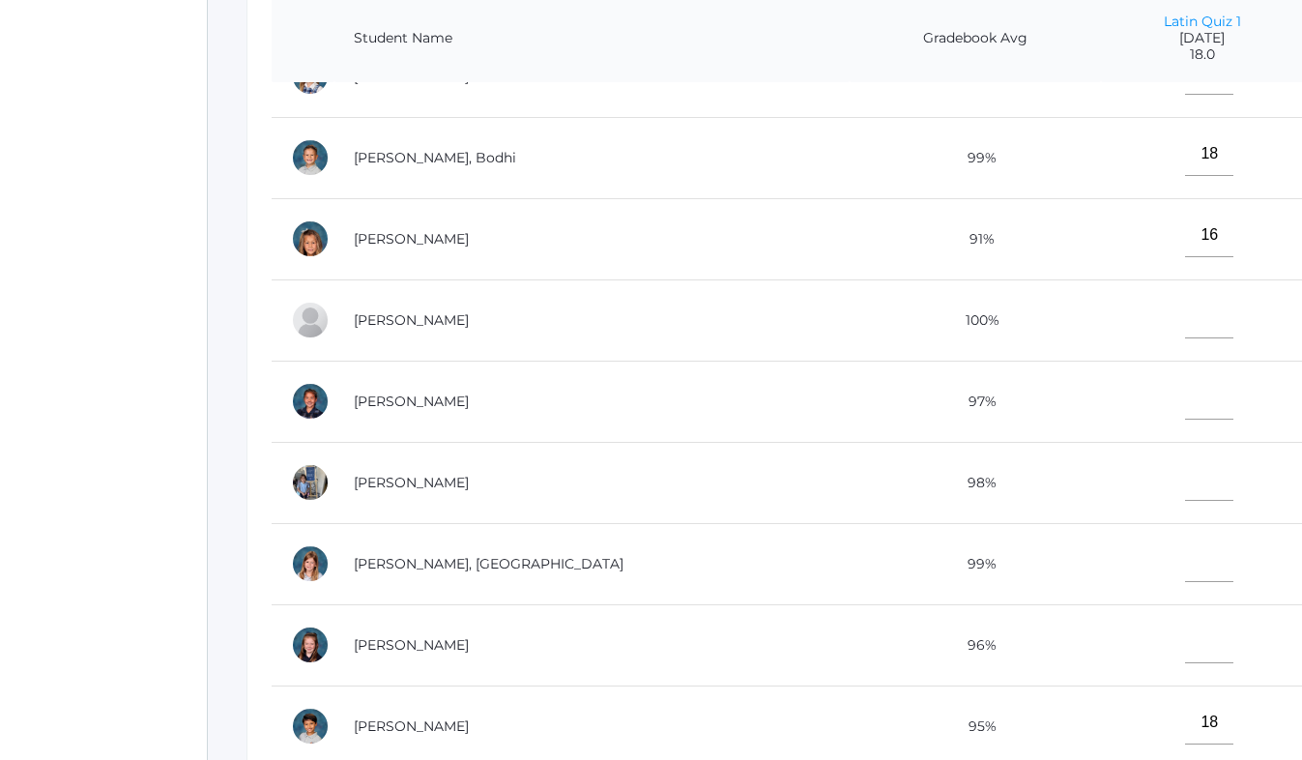
type input"] "16"
click at [1185, 641] on input"] "text" at bounding box center [1209, 640] width 48 height 43
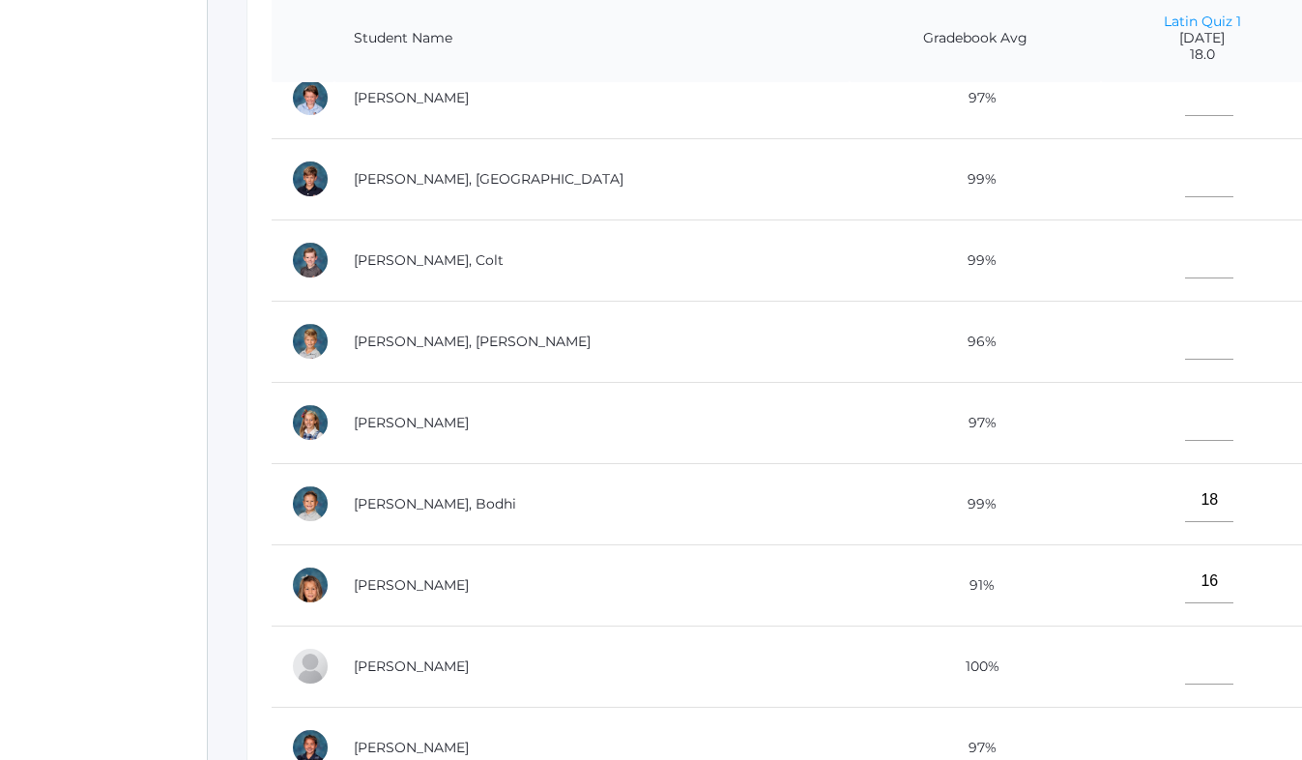
scroll to position [654, 0]
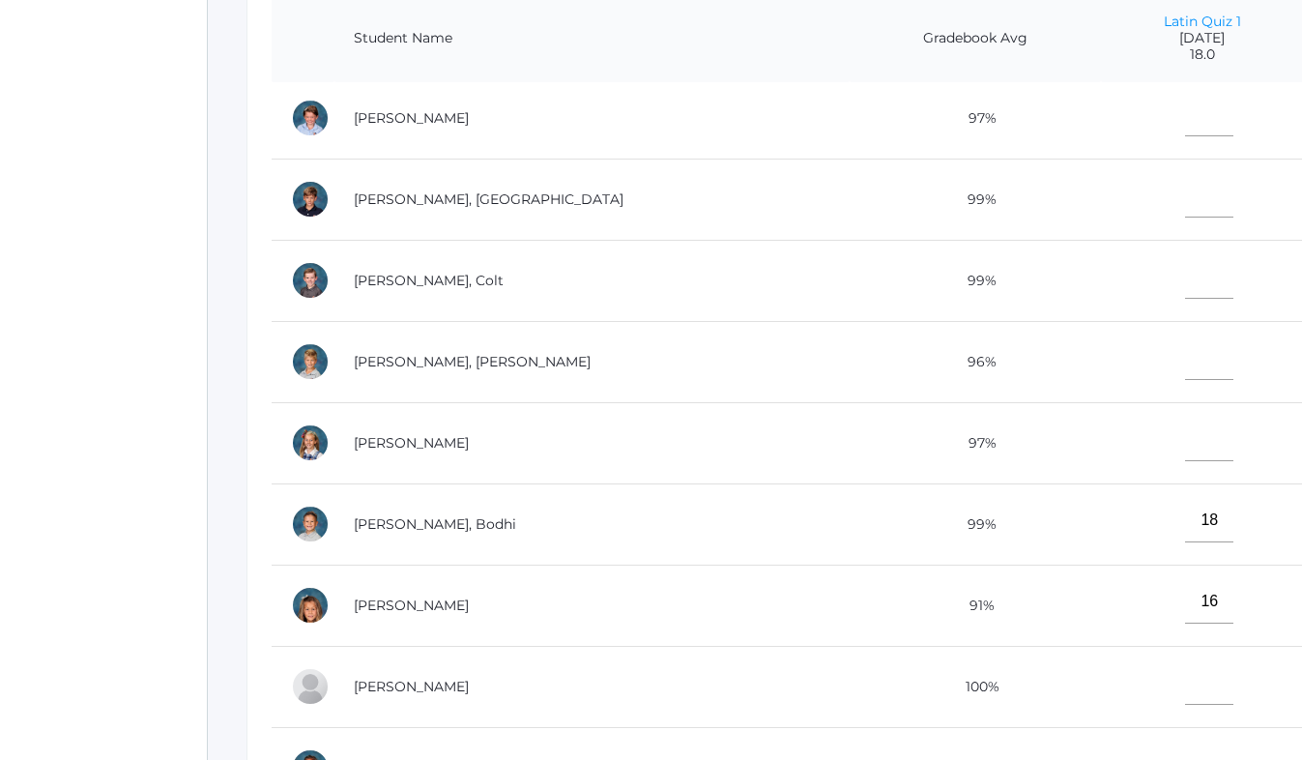
type input"] "16"
click at [1185, 201] on input"] "text" at bounding box center [1209, 195] width 48 height 43
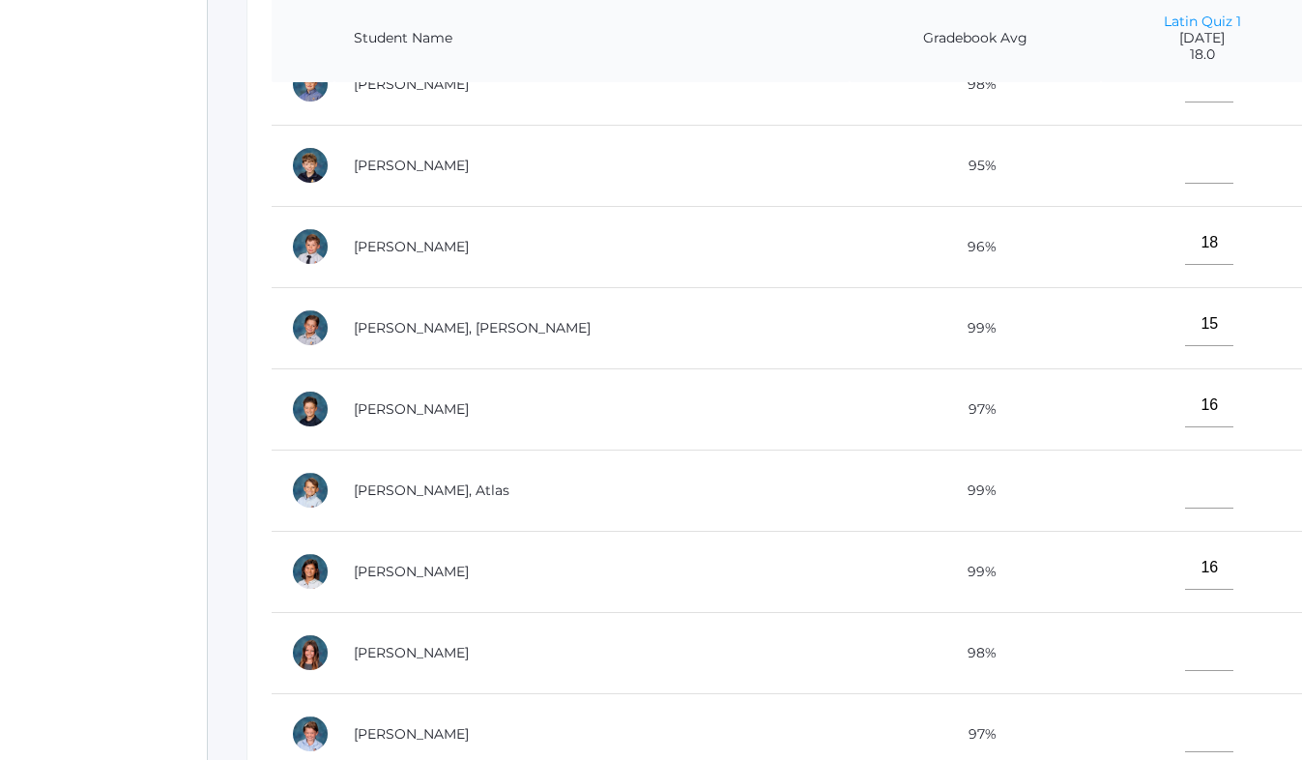
scroll to position [0, 0]
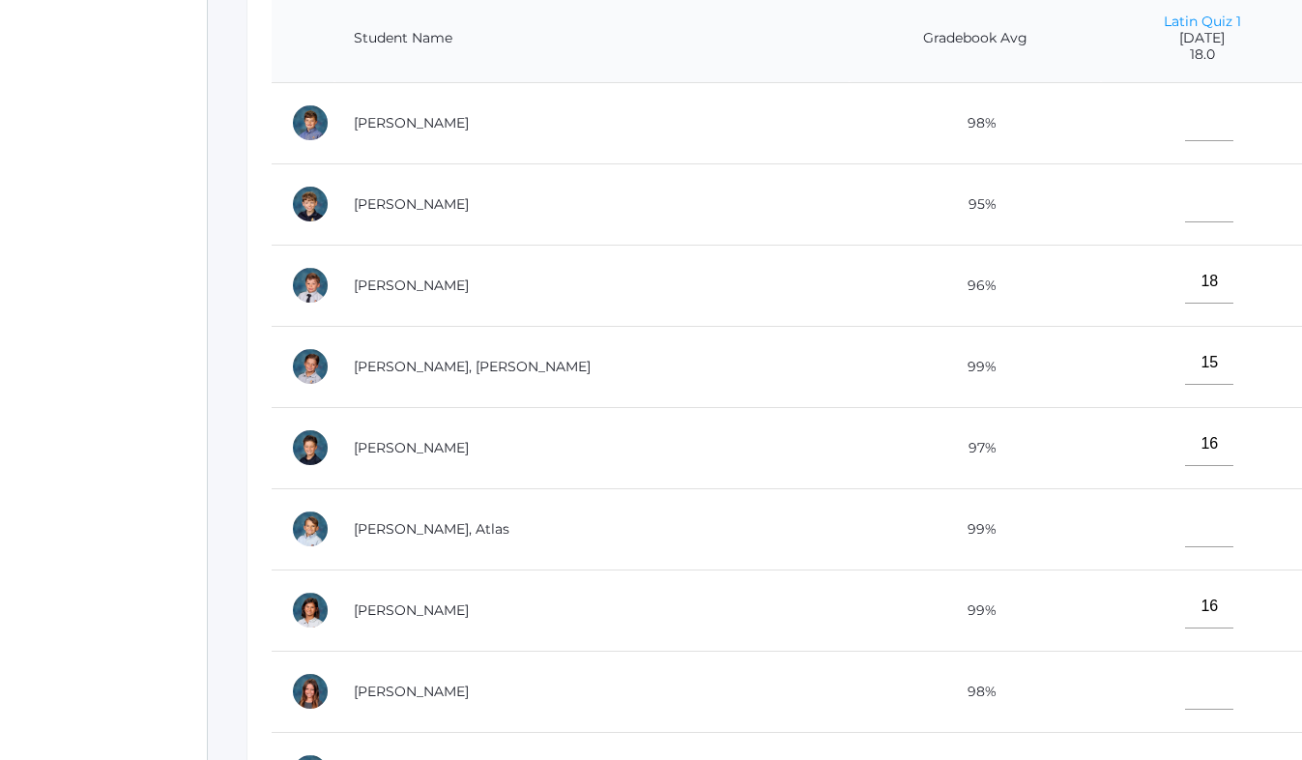
type input"] "14"
click at [1185, 212] on input"] "text" at bounding box center [1209, 200] width 48 height 43
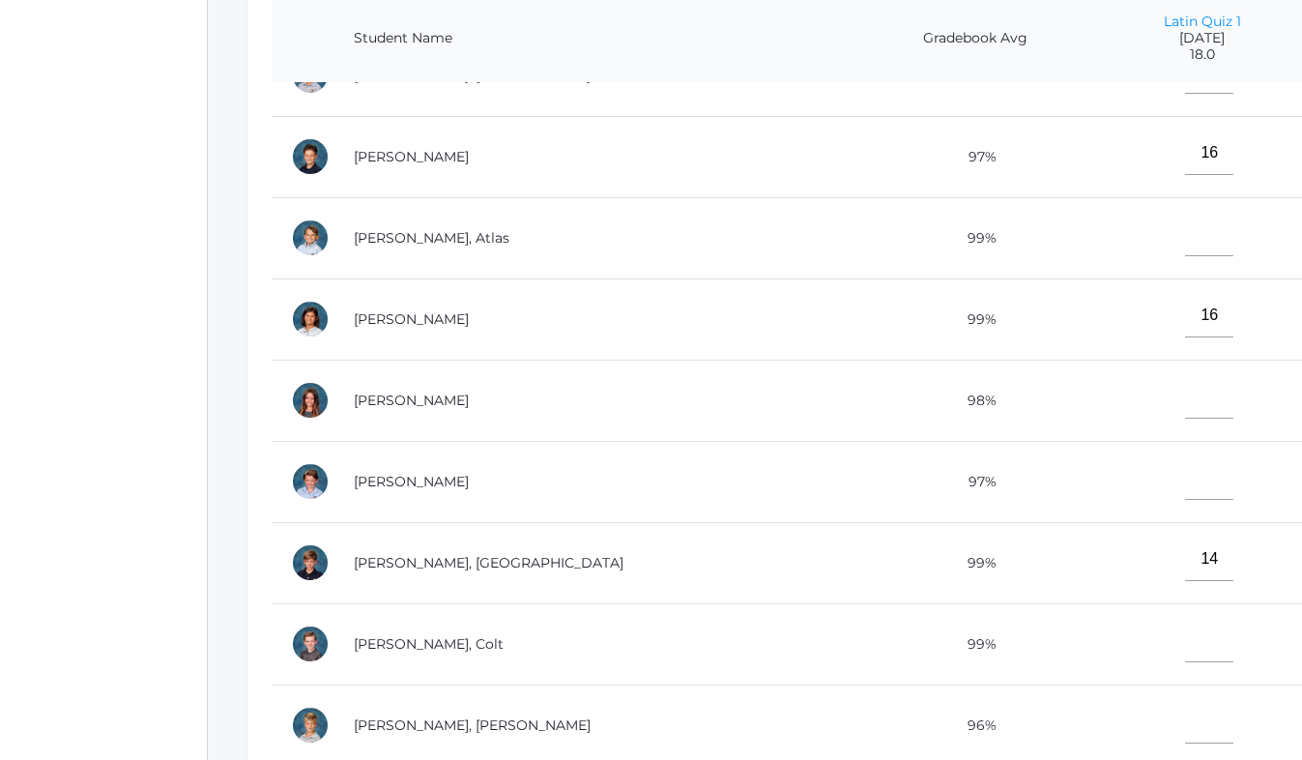
scroll to position [359, 0]
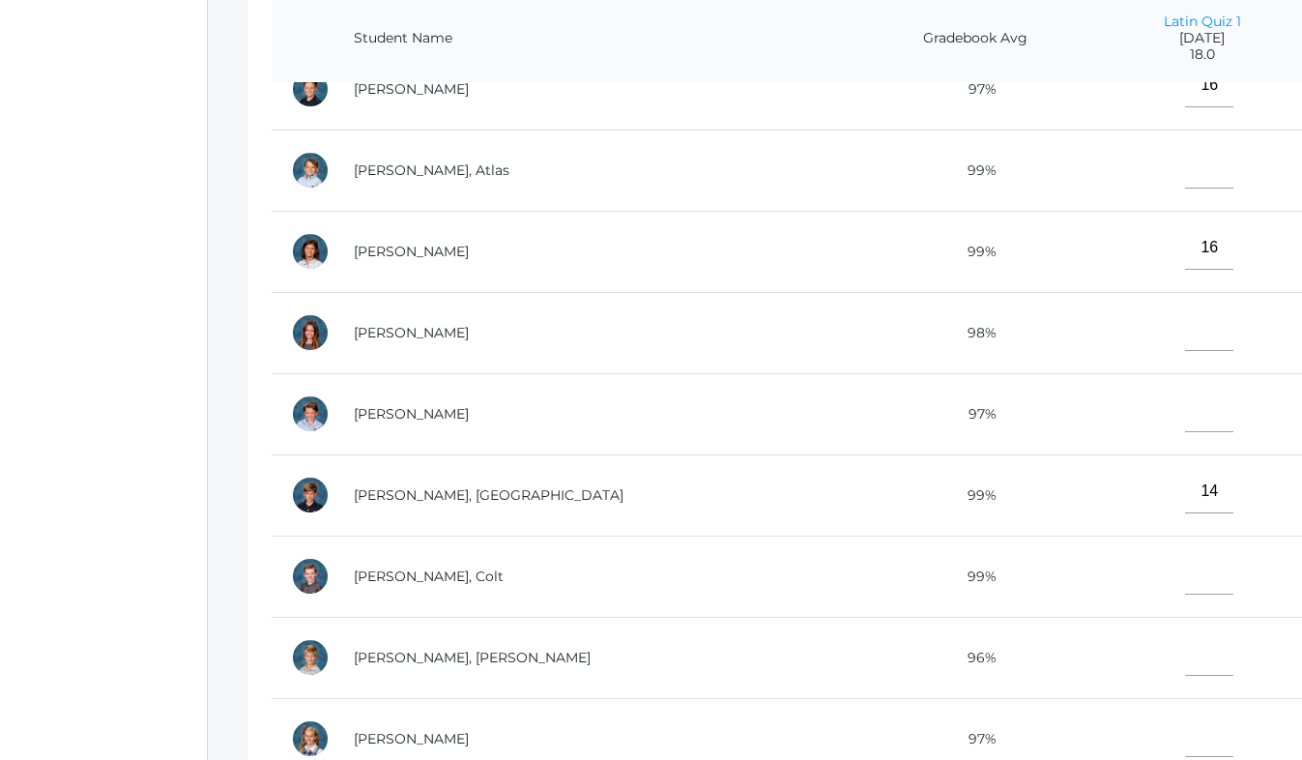
type input"] "18"
click at [1185, 412] on input"] "text" at bounding box center [1209, 410] width 48 height 43
type input"] "11"
click at [1185, 333] on input"] "text" at bounding box center [1209, 328] width 48 height 43
type input"] "16"
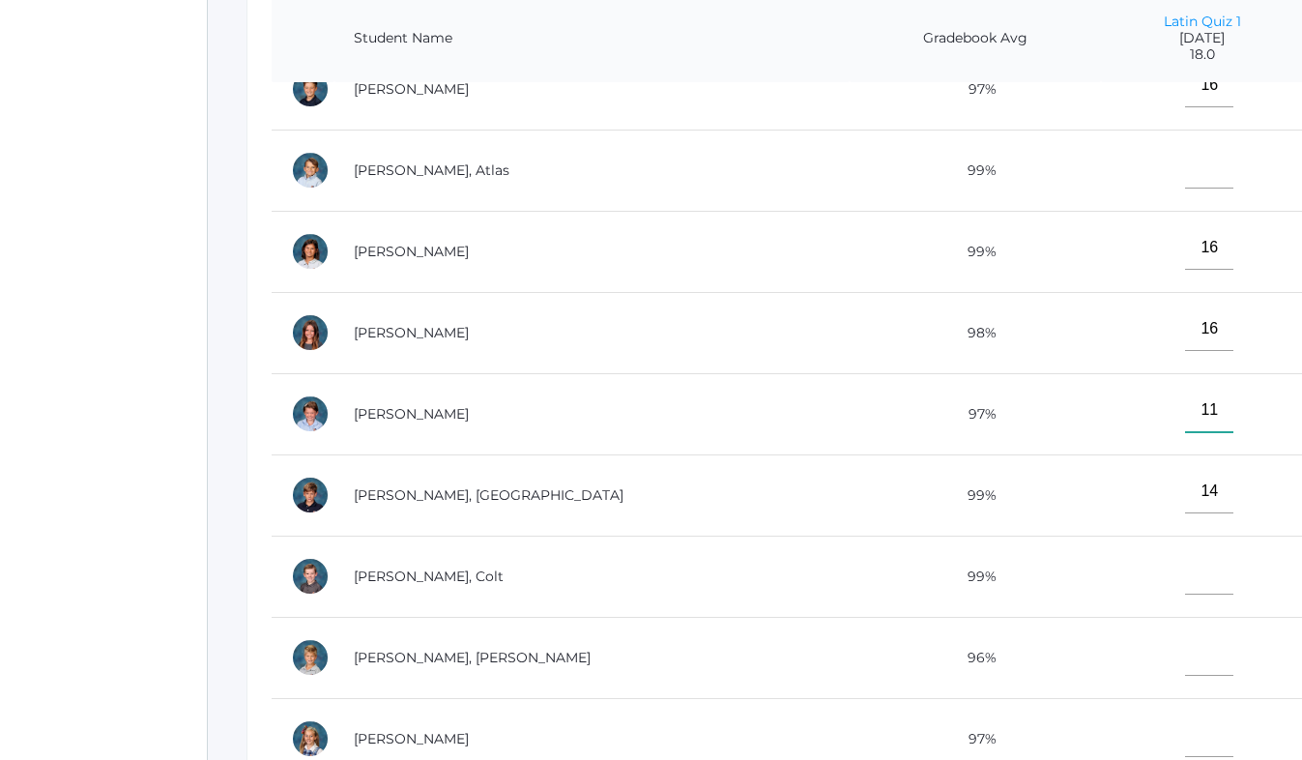
click at [1187, 407] on input"] "11" at bounding box center [1209, 410] width 48 height 43
type input"] "1"
click at [1185, 171] on input"] "text" at bounding box center [1209, 166] width 48 height 43
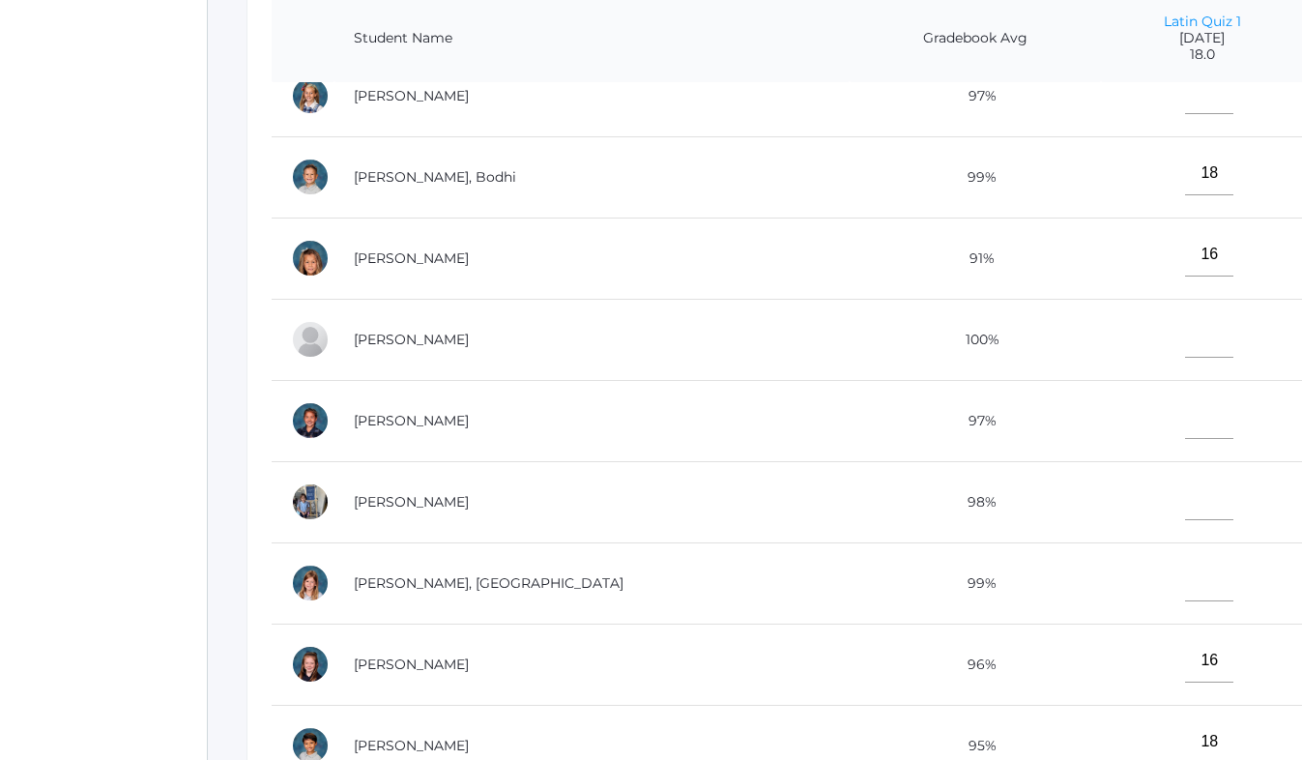
scroll to position [1021, 0]
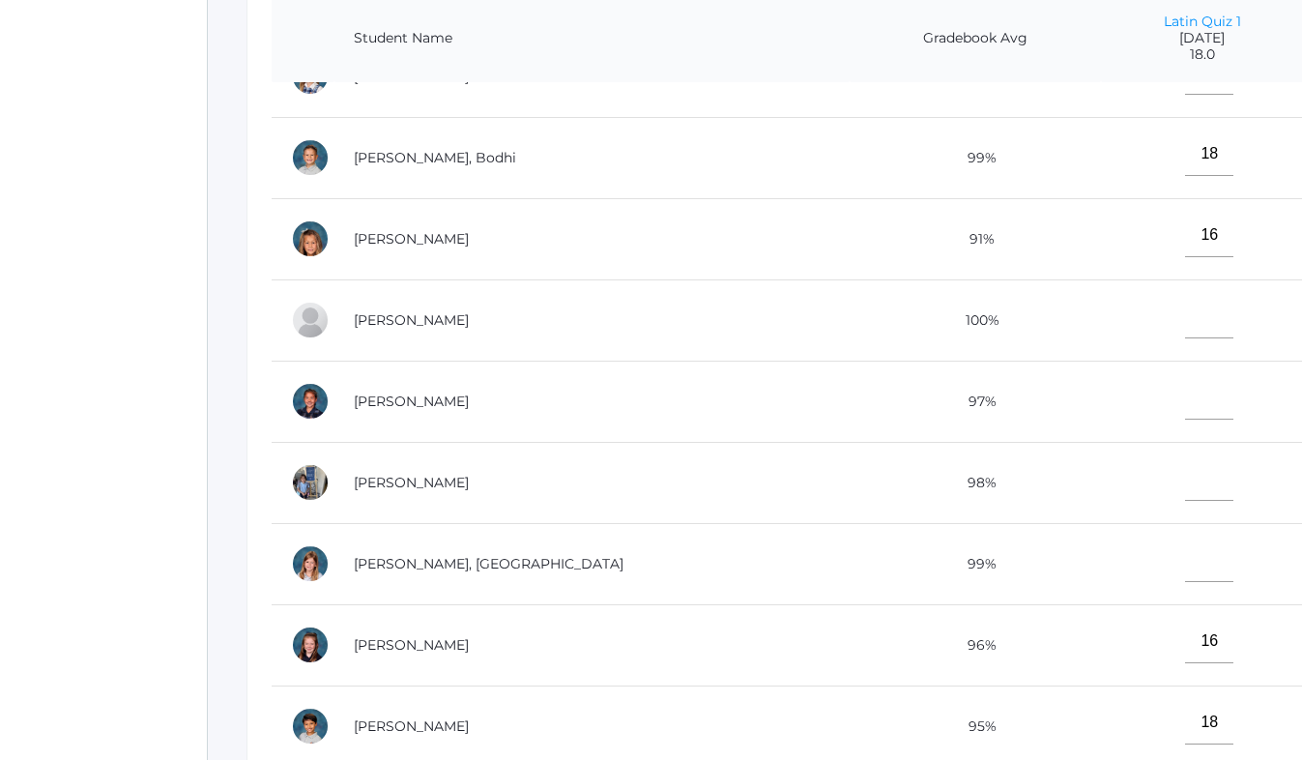
type input"] "18"
click at [1185, 479] on input"] "text" at bounding box center [1209, 478] width 48 height 43
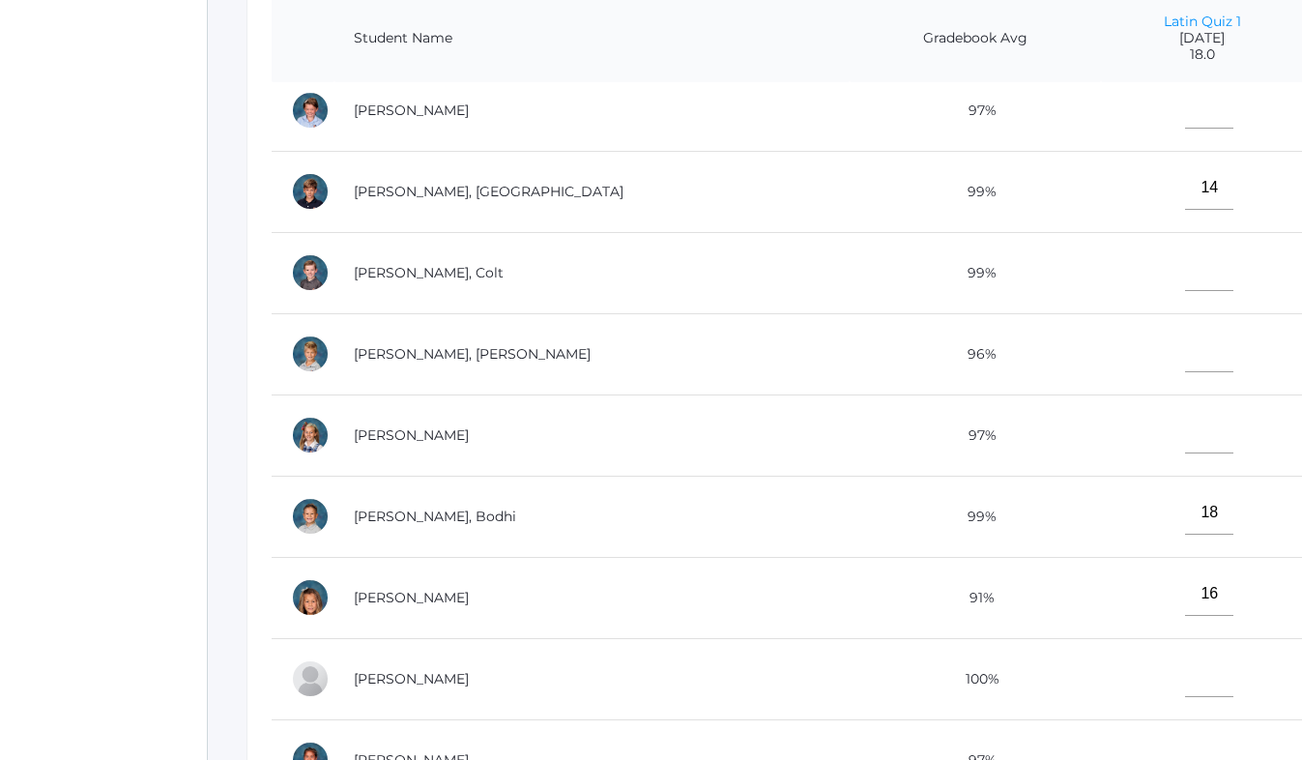
scroll to position [653, 0]
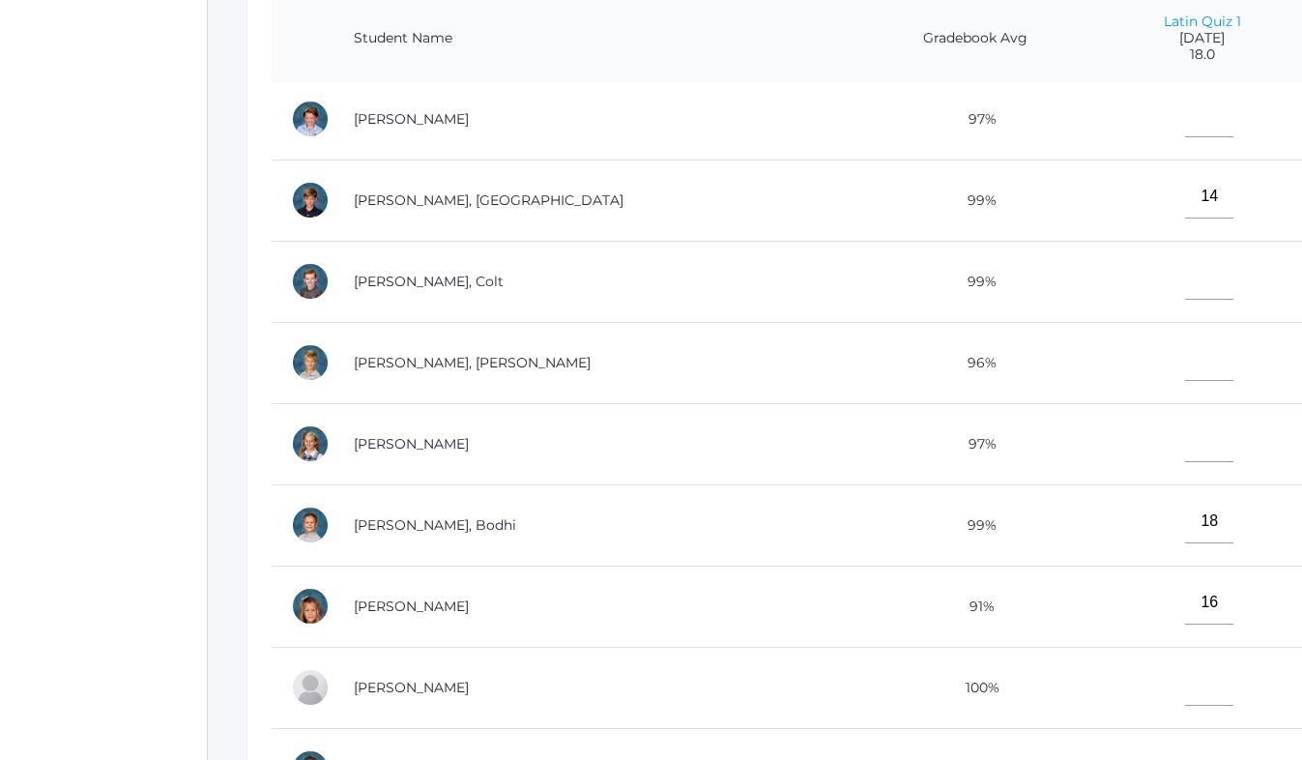
type input"] "18"
click at [1185, 287] on input"] "text" at bounding box center [1209, 277] width 48 height 43
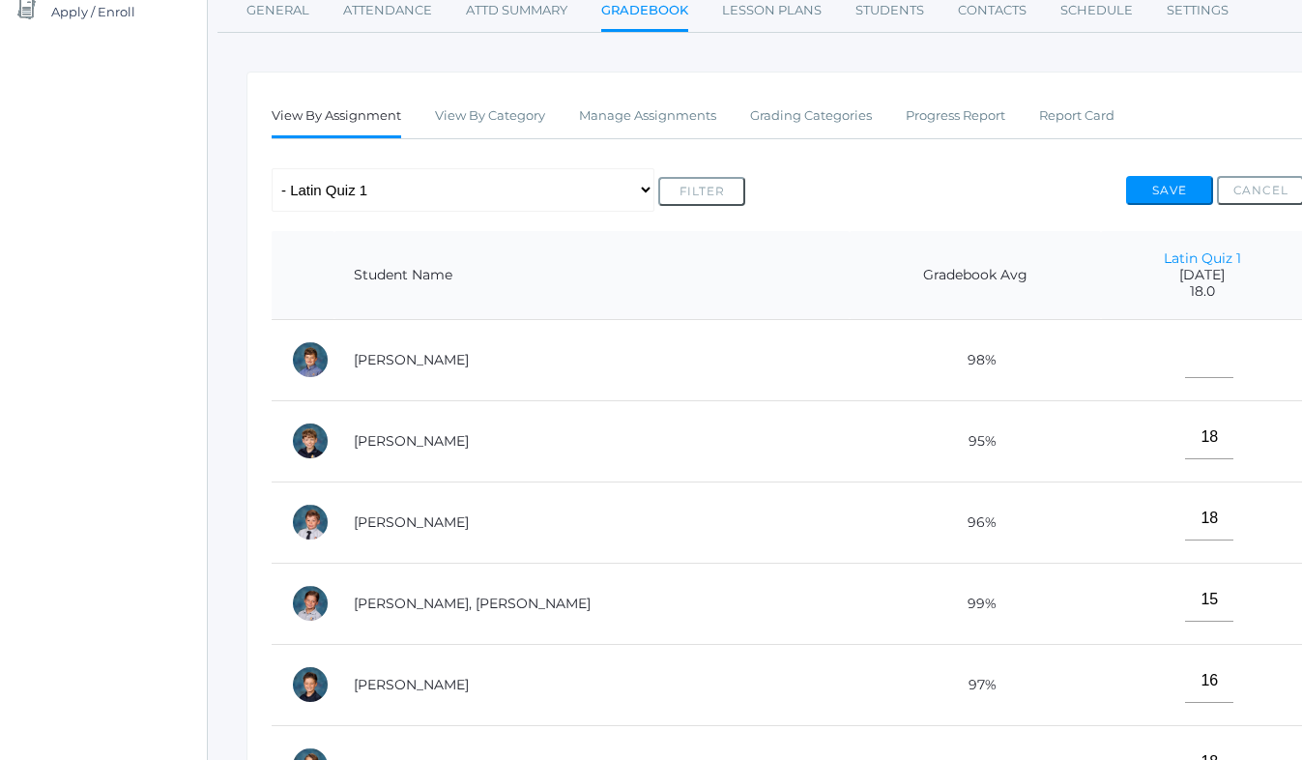
scroll to position [253, 11]
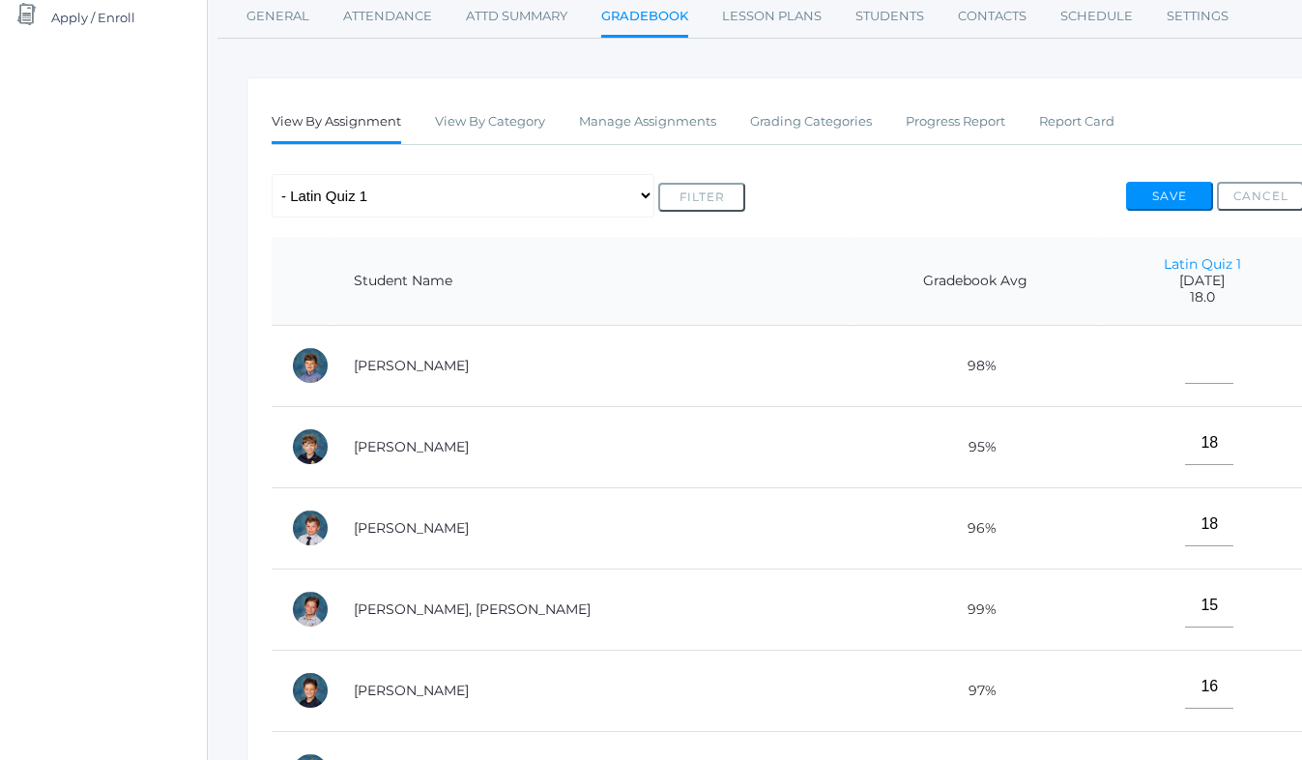
type input"] "15"
click at [1168, 195] on button "Save" at bounding box center [1169, 196] width 87 height 29
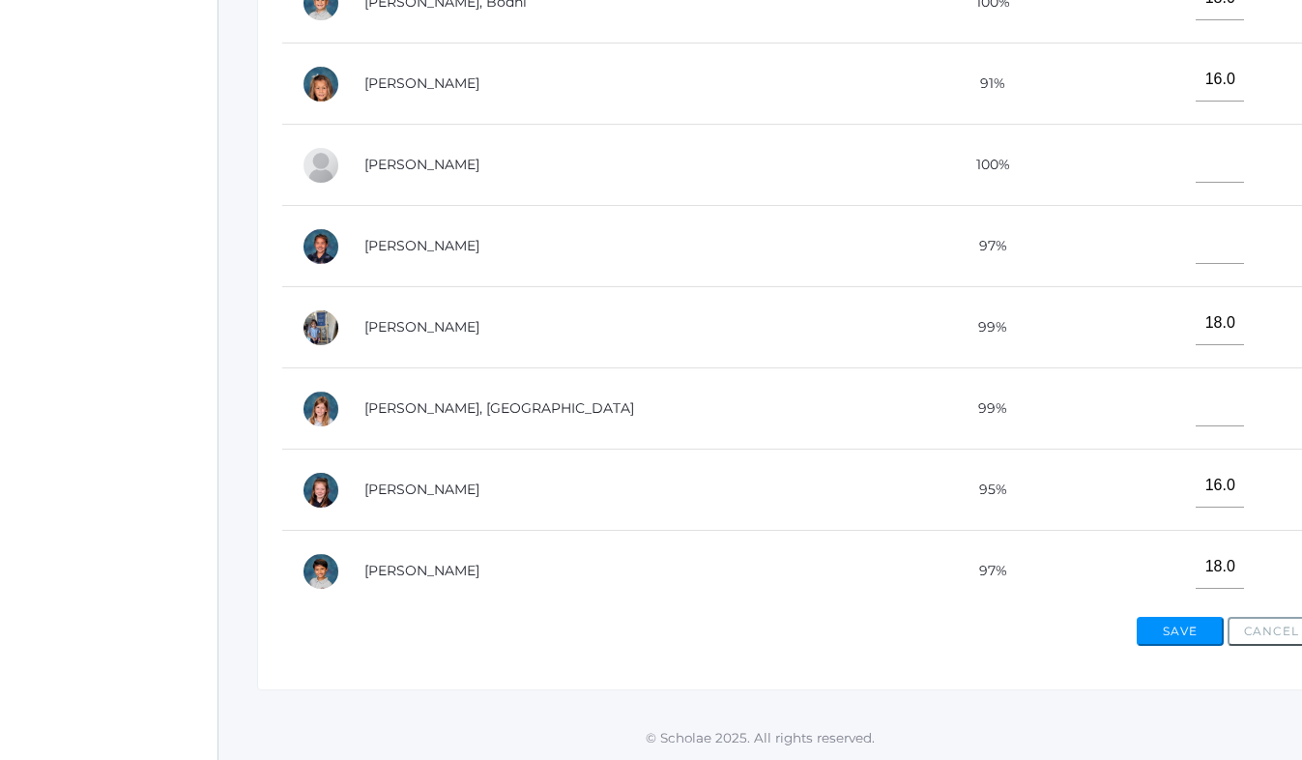
scroll to position [1021, 0]
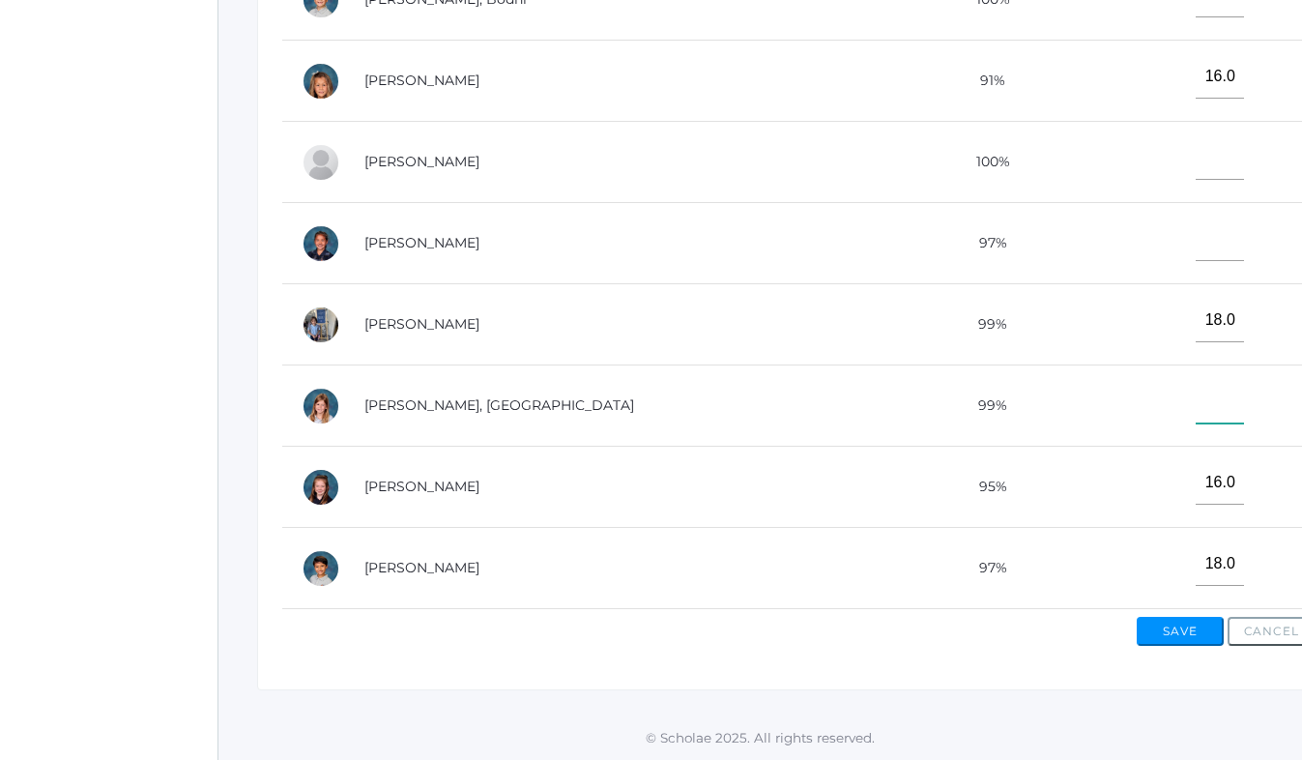
click at [1197, 405] on input"] "text" at bounding box center [1219, 401] width 48 height 43
type input"] "18"
click at [1181, 637] on button "Save" at bounding box center [1180, 631] width 87 height 29
